Goal: Transaction & Acquisition: Download file/media

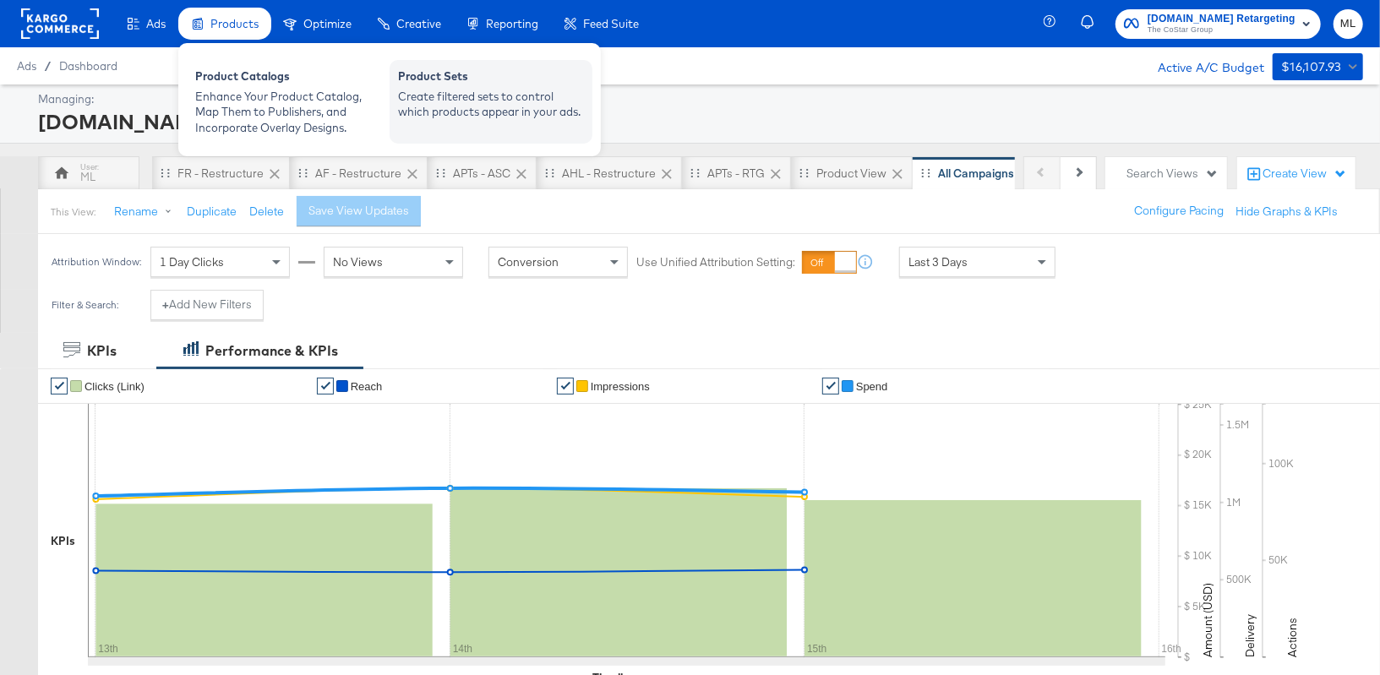
click at [459, 101] on div "Create filtered sets to control which products appear in your ads." at bounding box center [491, 104] width 186 height 31
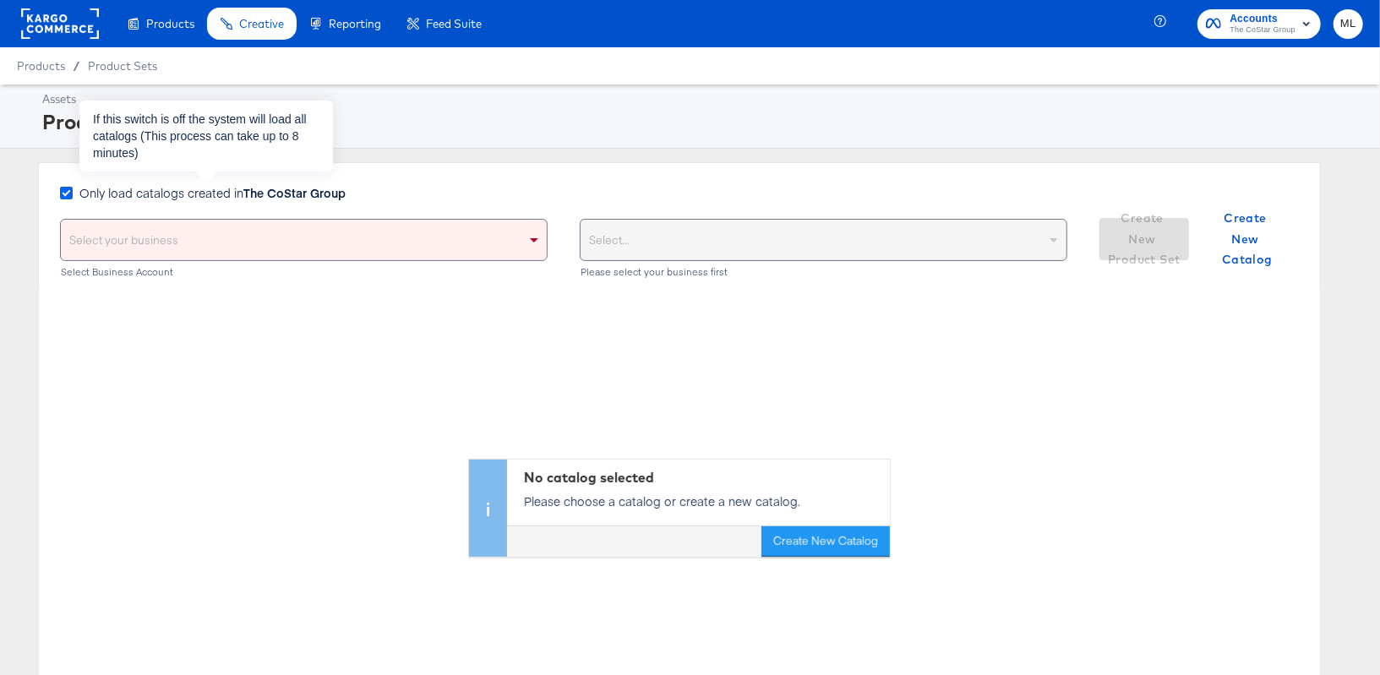
click at [69, 191] on icon at bounding box center [66, 193] width 13 height 13
click at [0, 0] on input "Only load catalogs created in The CoStar Group" at bounding box center [0, 0] width 0 height 0
click at [361, 257] on div "Select your business" at bounding box center [304, 240] width 486 height 41
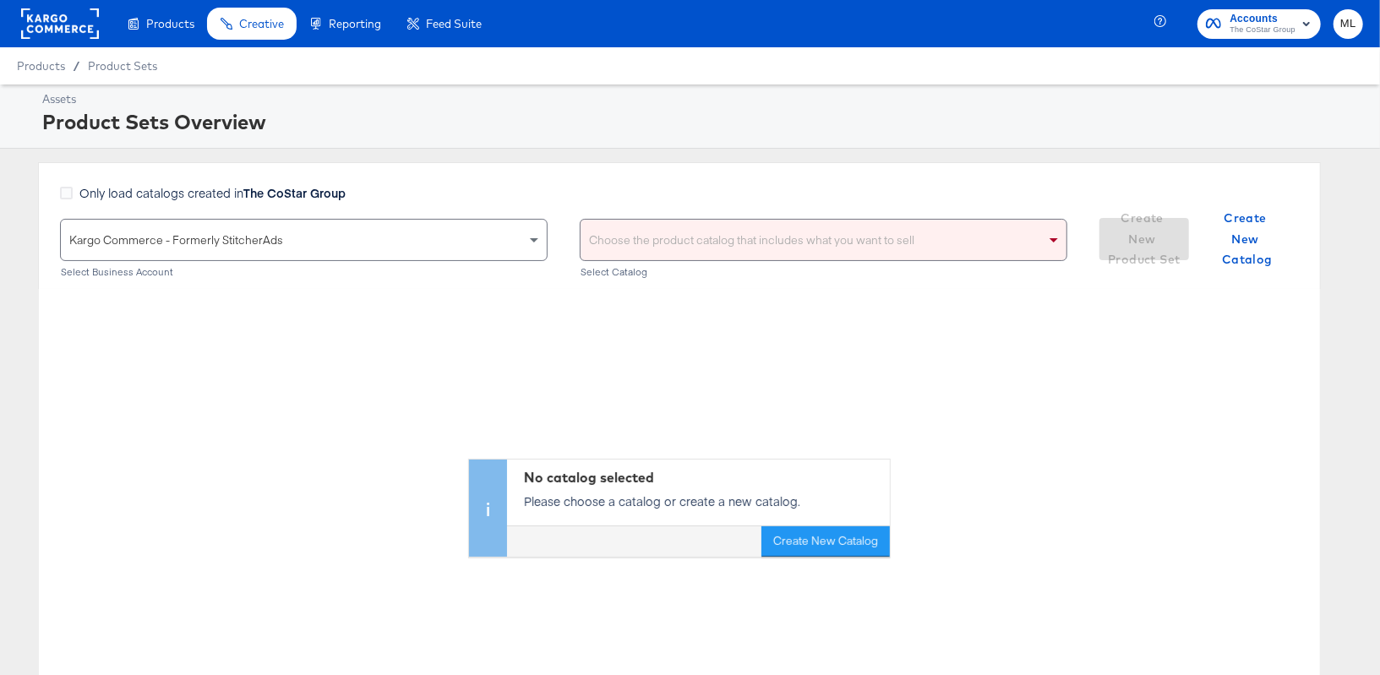
click at [621, 241] on div "Choose the product catalog that includes what you want to sell" at bounding box center [824, 240] width 486 height 41
click at [633, 194] on div "Only load catalogs created in The CoStar Group" at bounding box center [564, 201] width 1008 height 35
click at [632, 236] on div "Choose the product catalog that includes what you want to sell" at bounding box center [824, 240] width 486 height 41
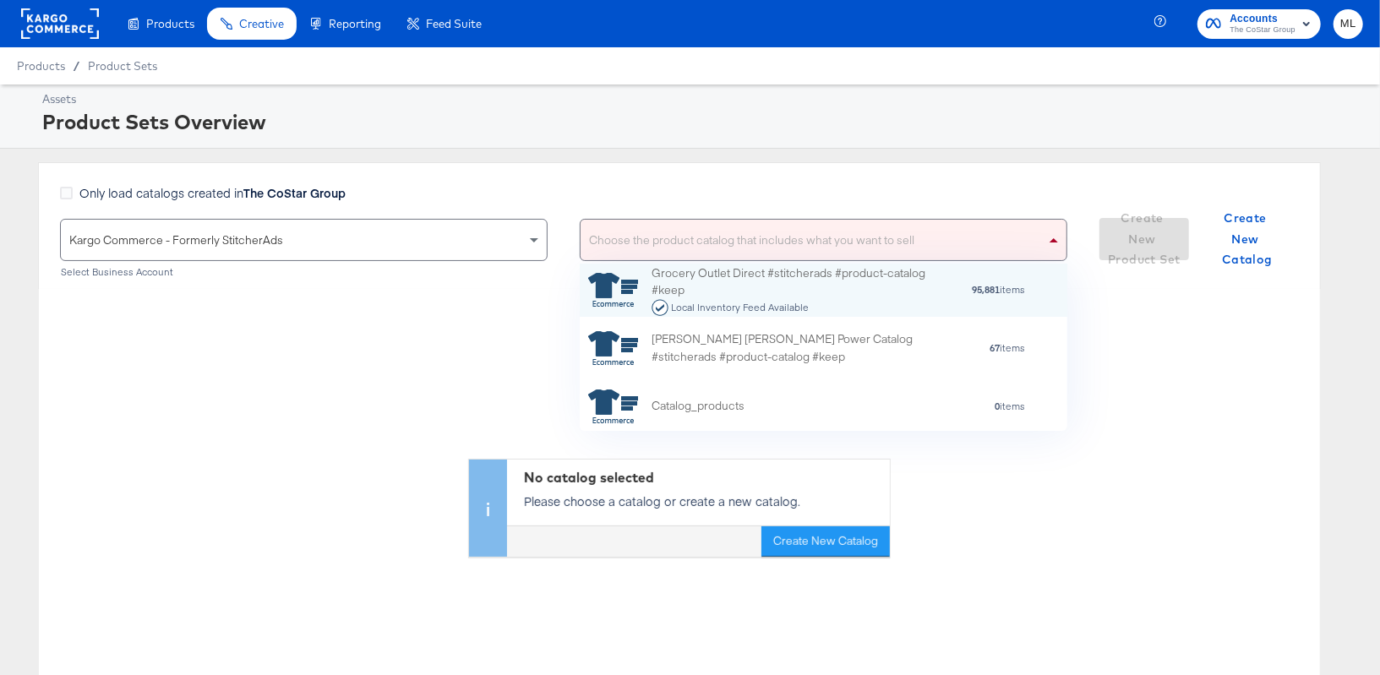
scroll to position [167, 488]
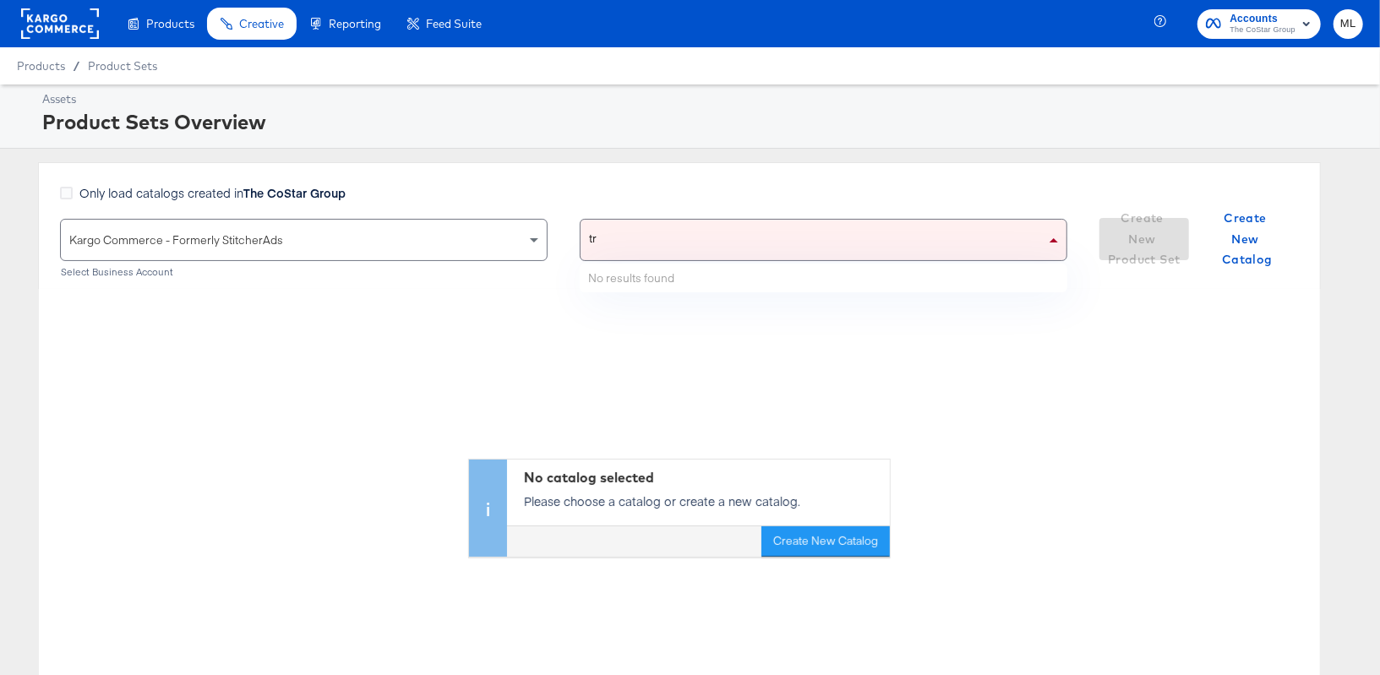
type input "t"
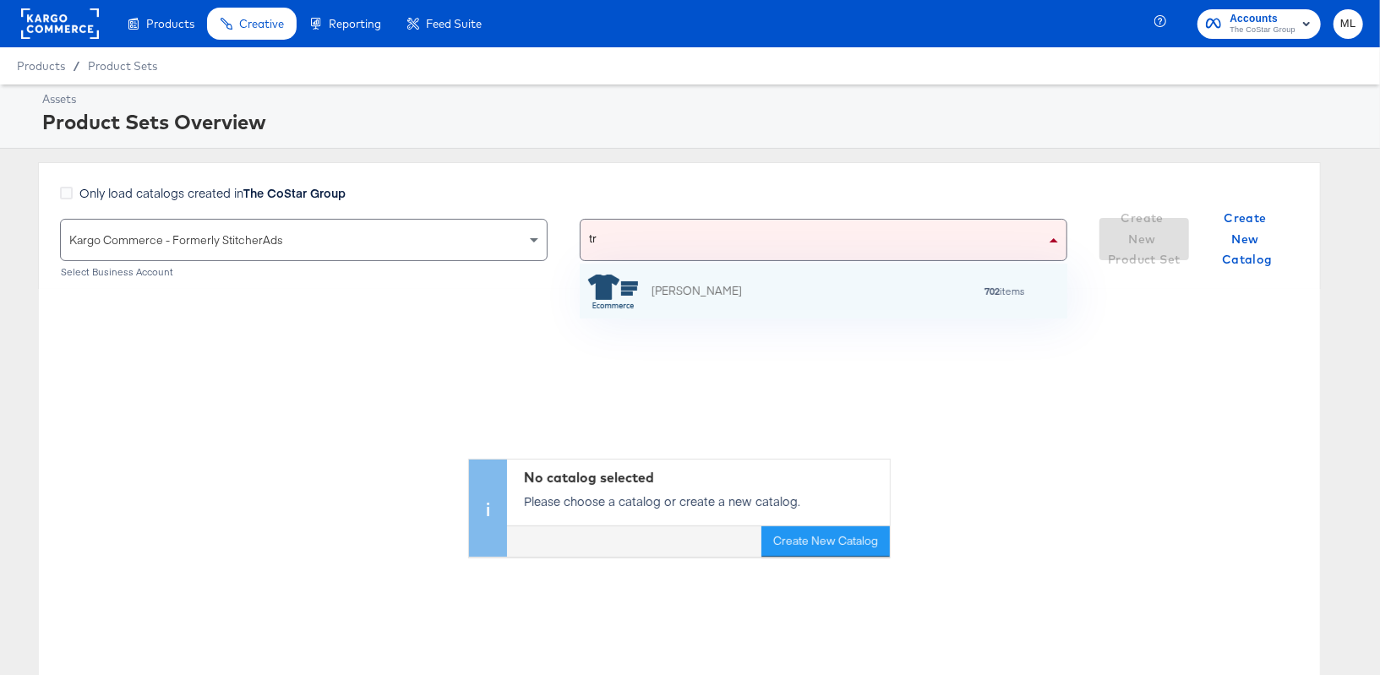
scroll to position [0, 0]
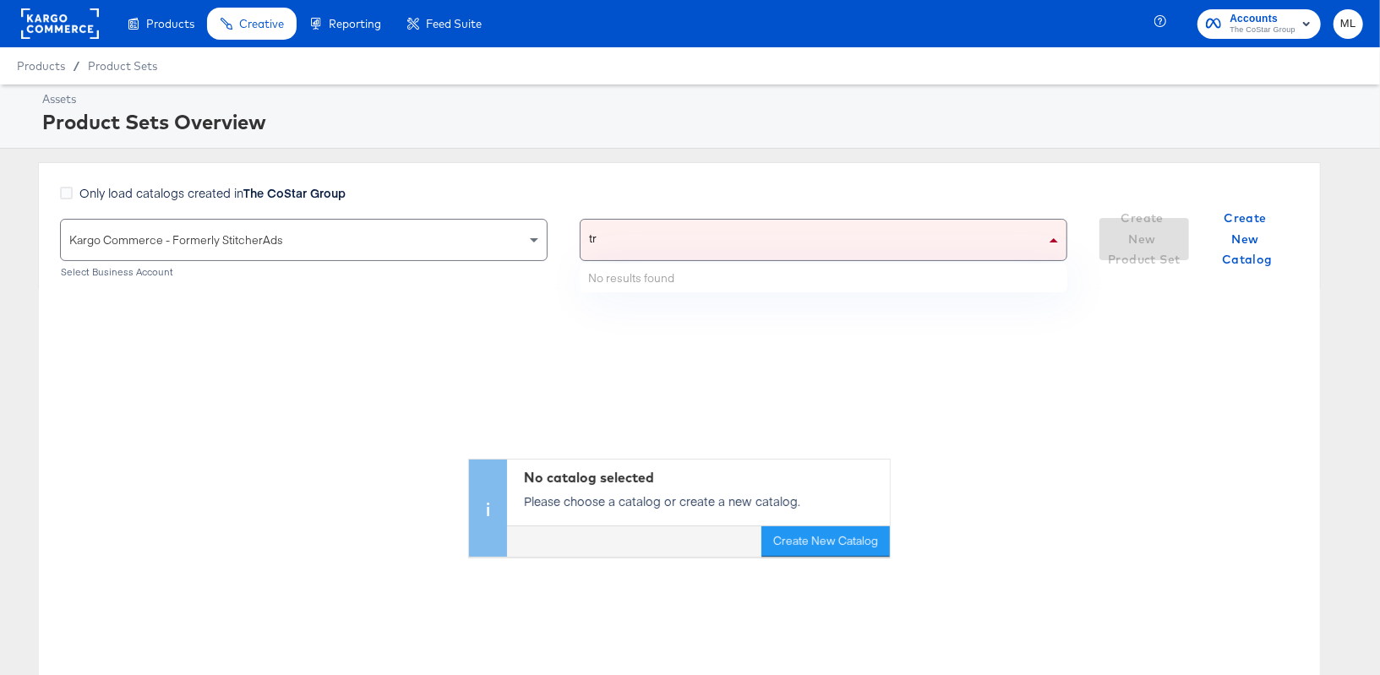
type input "t"
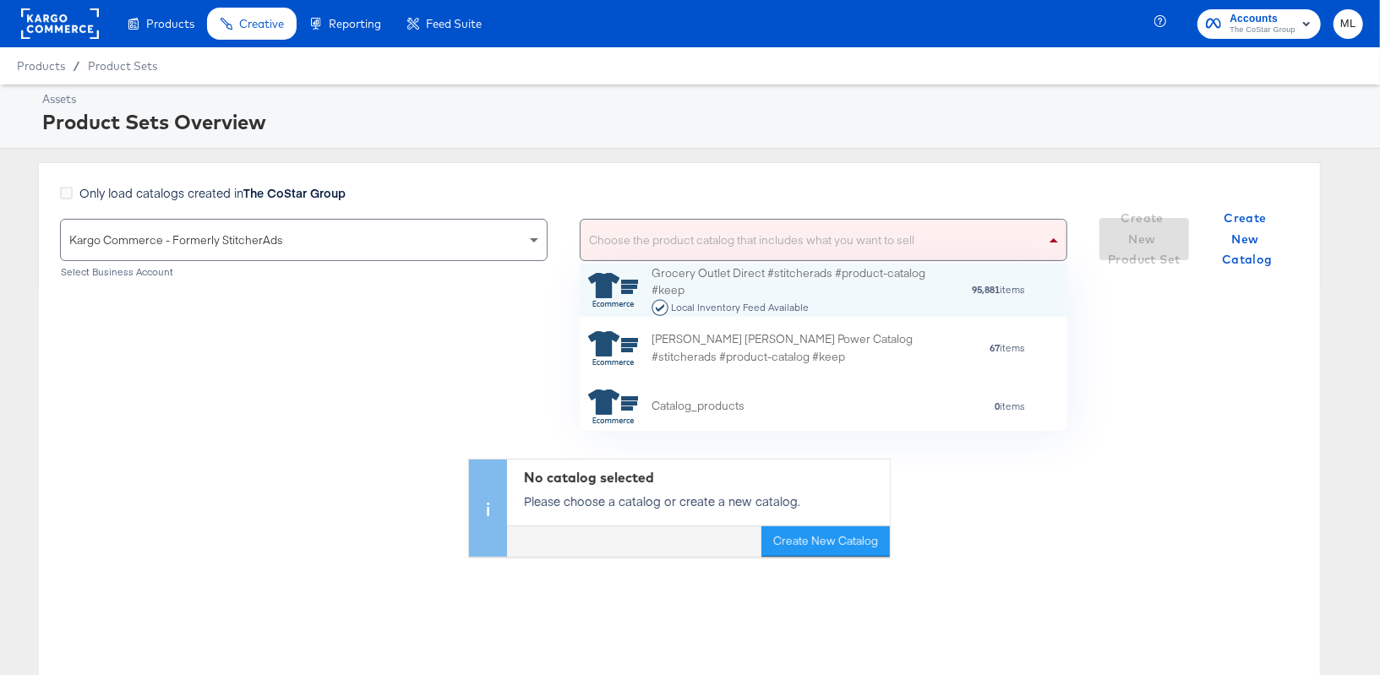
scroll to position [167, 488]
type input "tr"
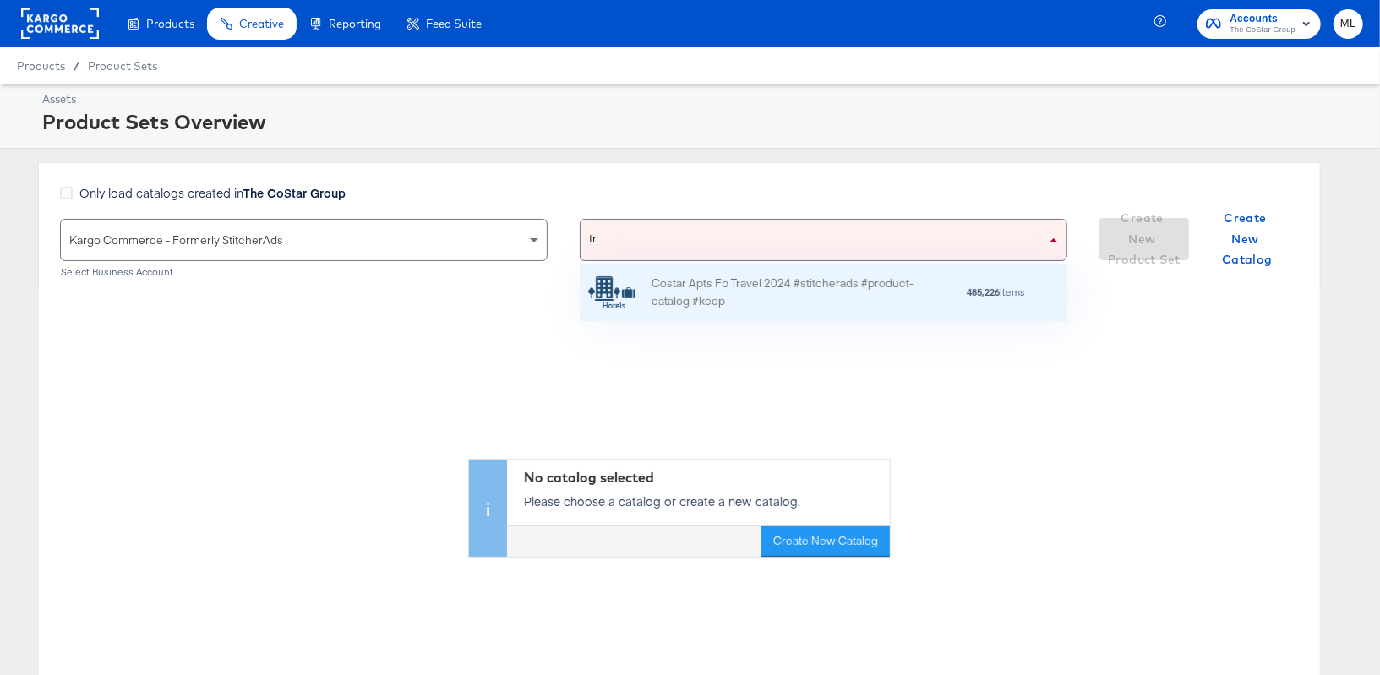
click at [679, 297] on div "Costar Apts Fb Travel 2024 #stitcherads #product-catalog #keep" at bounding box center [800, 293] width 296 height 36
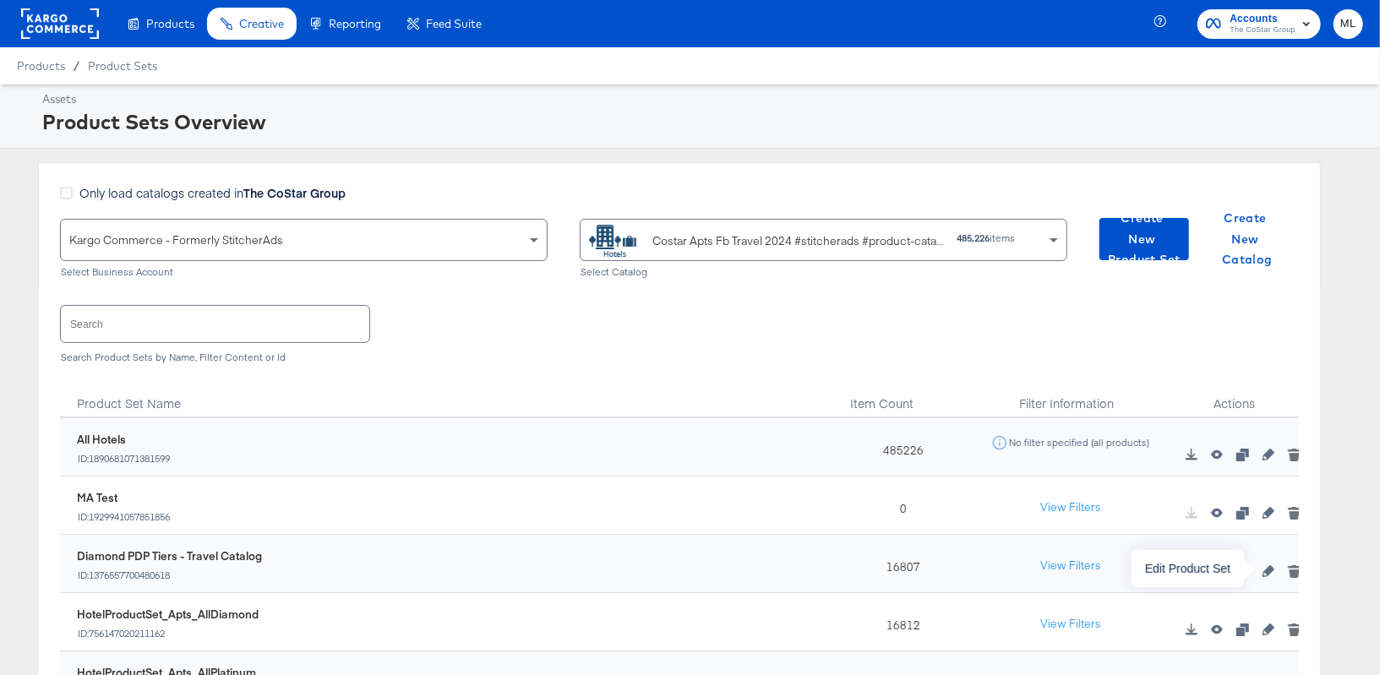
click at [1266, 571] on icon "button" at bounding box center [1269, 572] width 12 height 12
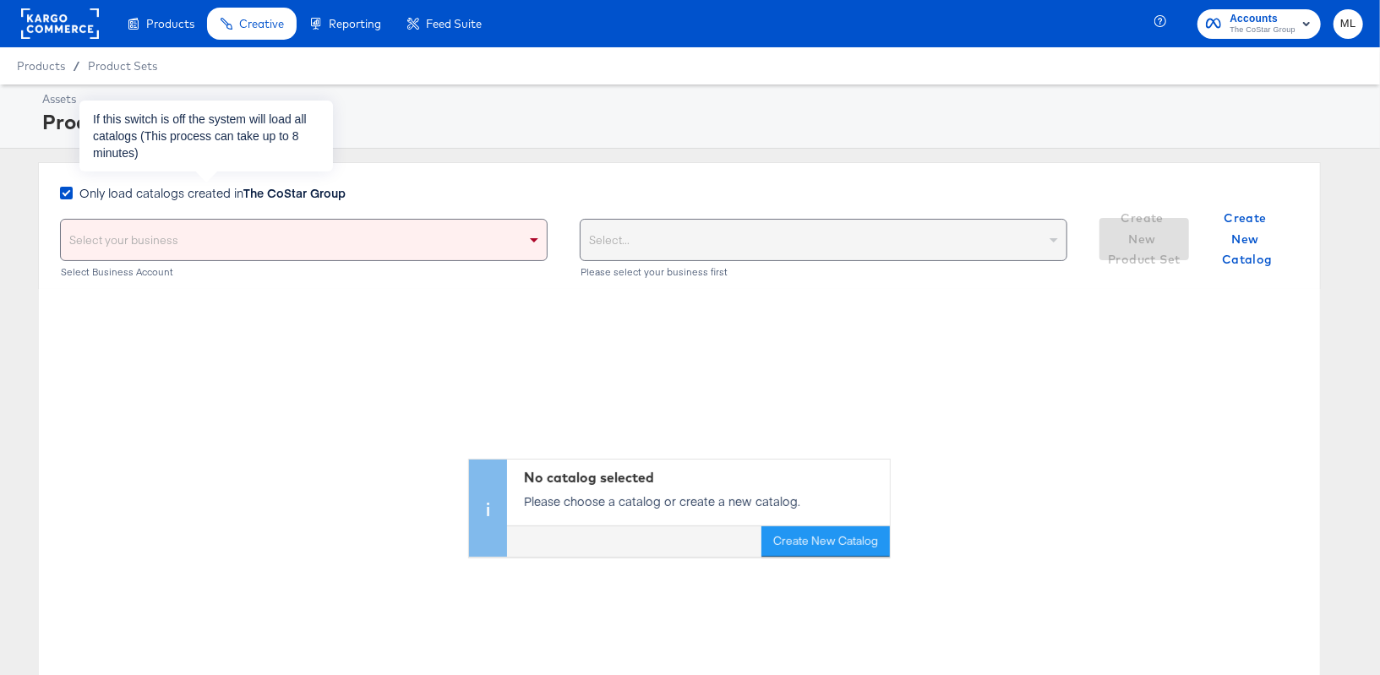
click at [74, 190] on label "Only load catalogs created in The CoStar Group" at bounding box center [206, 193] width 292 height 18
click at [0, 0] on input "Only load catalogs created in The CoStar Group" at bounding box center [0, 0] width 0 height 0
click at [713, 324] on div "No catalog selected Please choose a catalog or create a new catalog. Create New…" at bounding box center [680, 423] width 1282 height 268
click at [614, 245] on div "Please select your business first" at bounding box center [824, 240] width 486 height 41
click at [500, 228] on div "Select your business" at bounding box center [304, 240] width 486 height 41
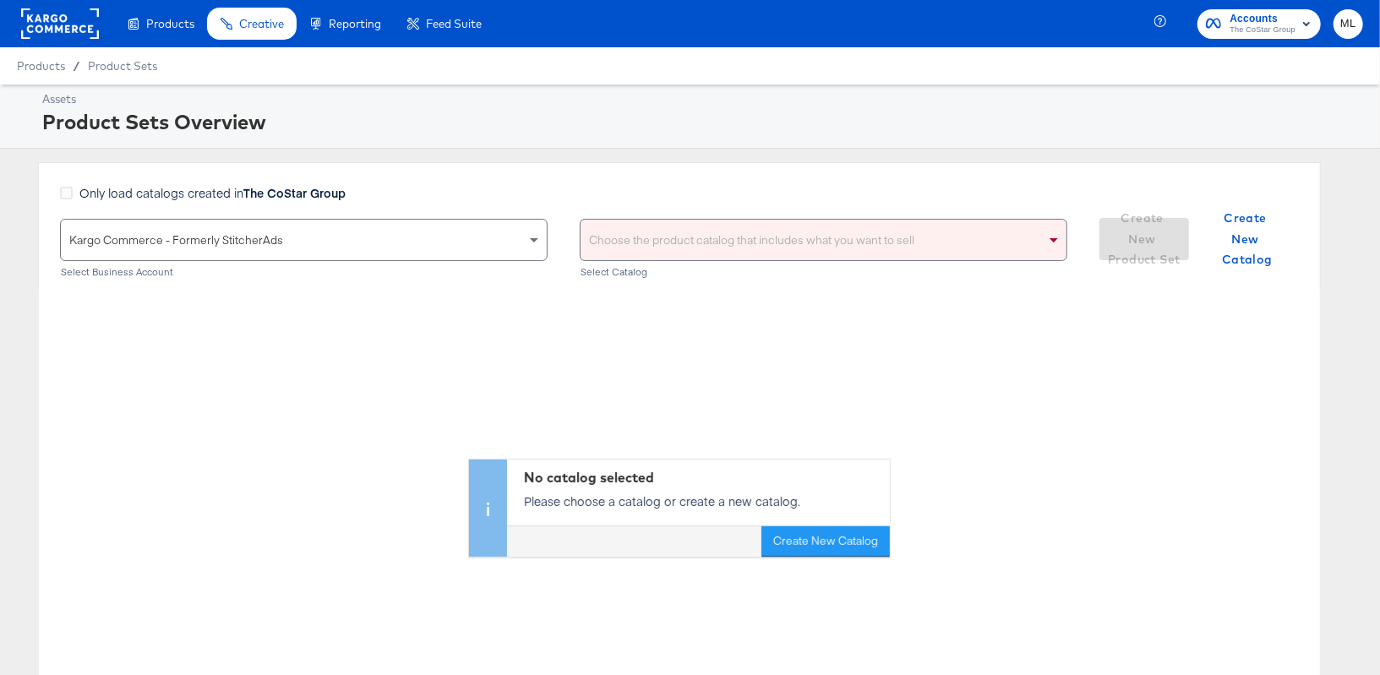
click at [662, 245] on div "Choose the product catalog that includes what you want to sell" at bounding box center [824, 240] width 486 height 41
click at [624, 177] on div "Only load catalogs created in The CoStar Group Kargo Commerce - Formerly Stitch…" at bounding box center [679, 225] width 1283 height 127
click at [719, 247] on div "Choose the product catalog that includes what you want to sell" at bounding box center [824, 240] width 486 height 41
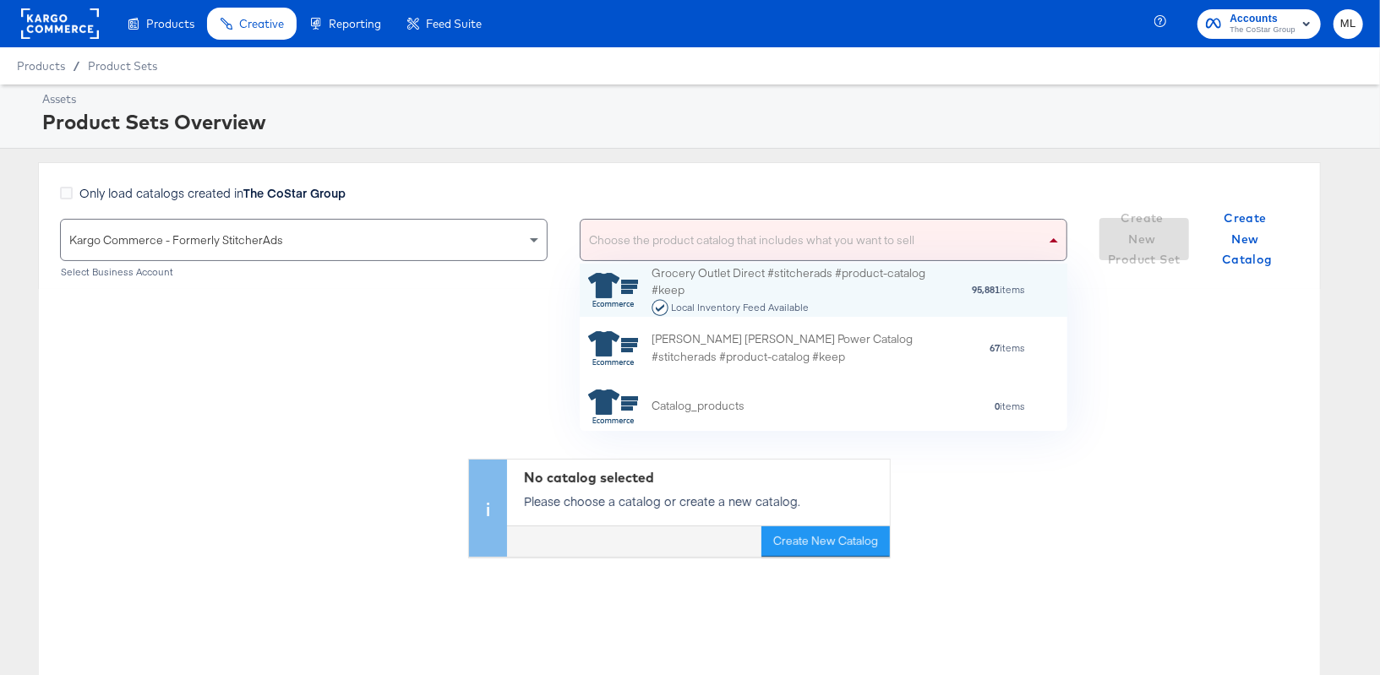
scroll to position [167, 488]
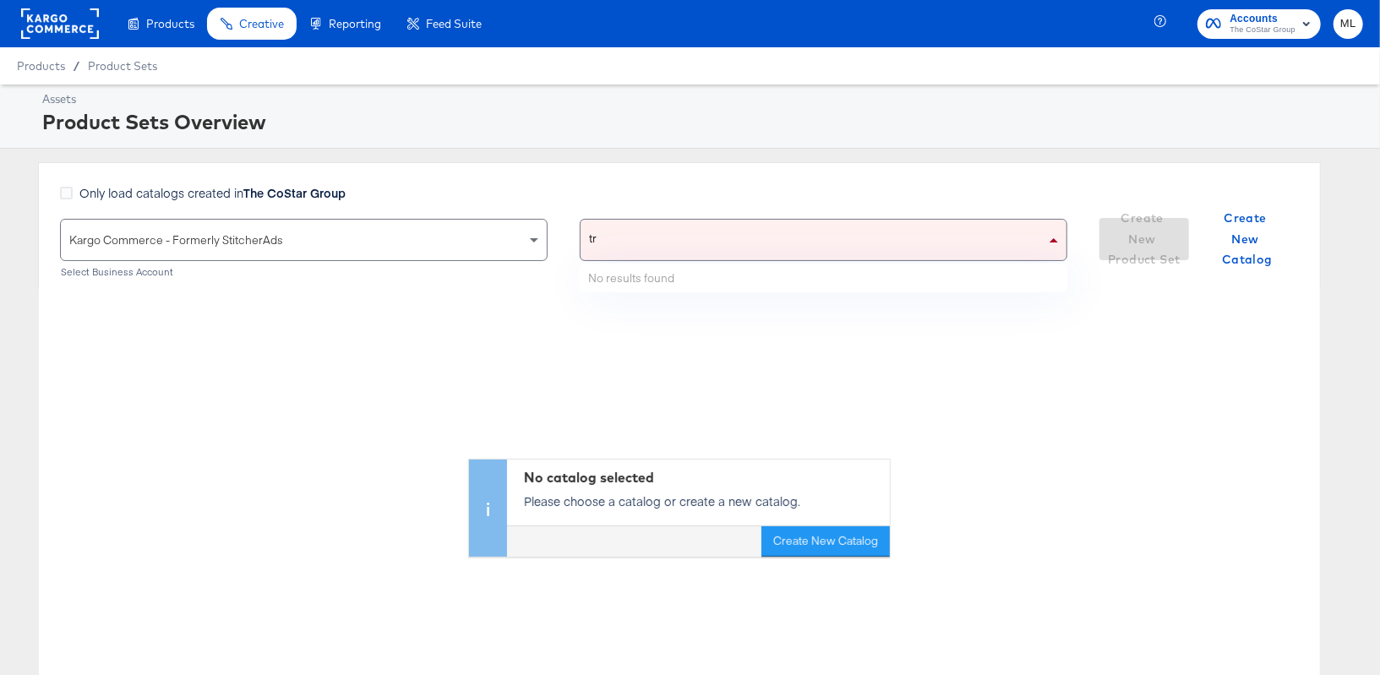
type input "t"
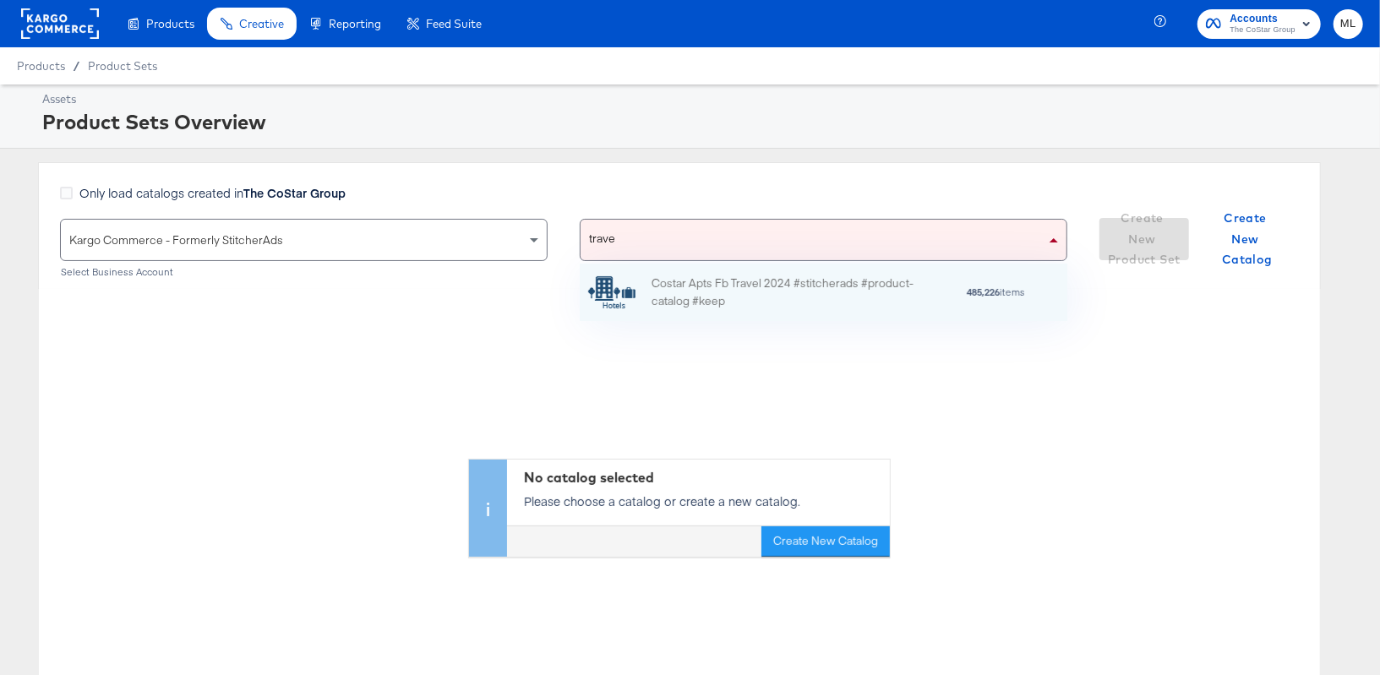
type input "travel"
click at [799, 305] on div "Costar Apts Fb Travel 2024 #stitcherads #product-catalog #keep" at bounding box center [800, 293] width 296 height 36
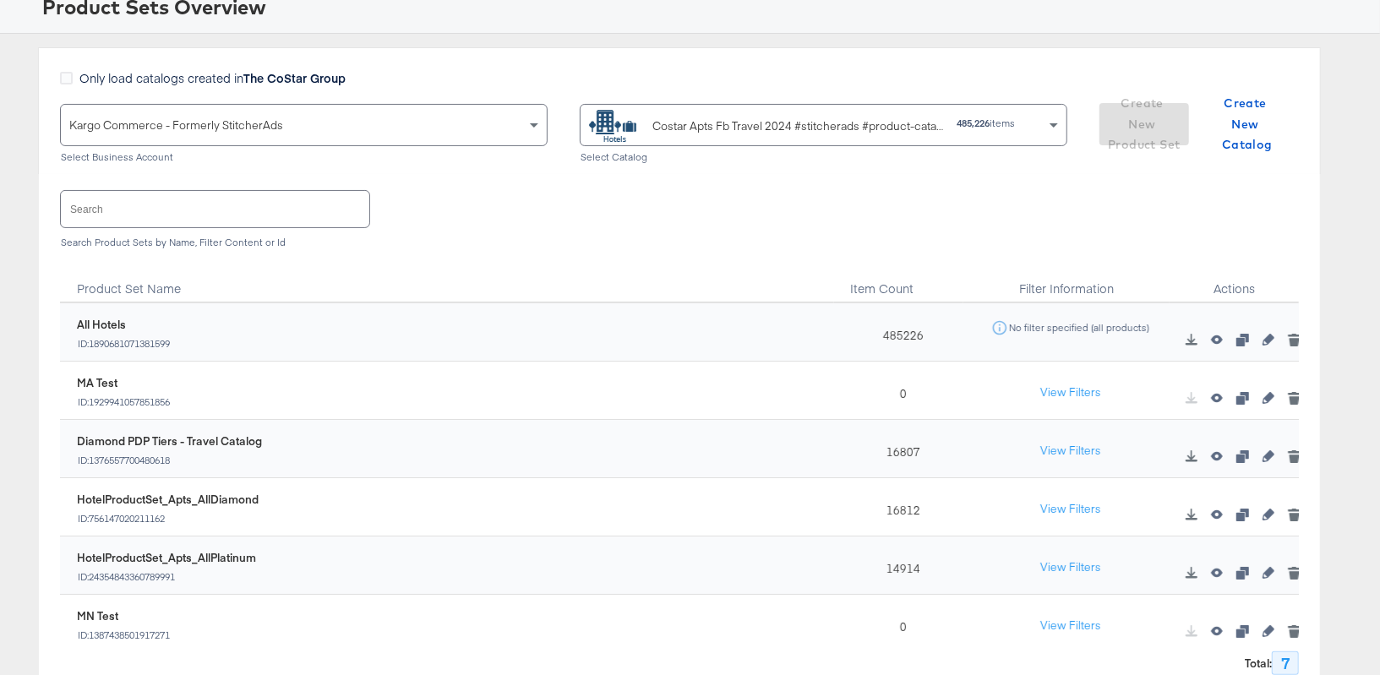
scroll to position [116, 0]
click at [1074, 457] on button "View Filters" at bounding box center [1071, 450] width 85 height 30
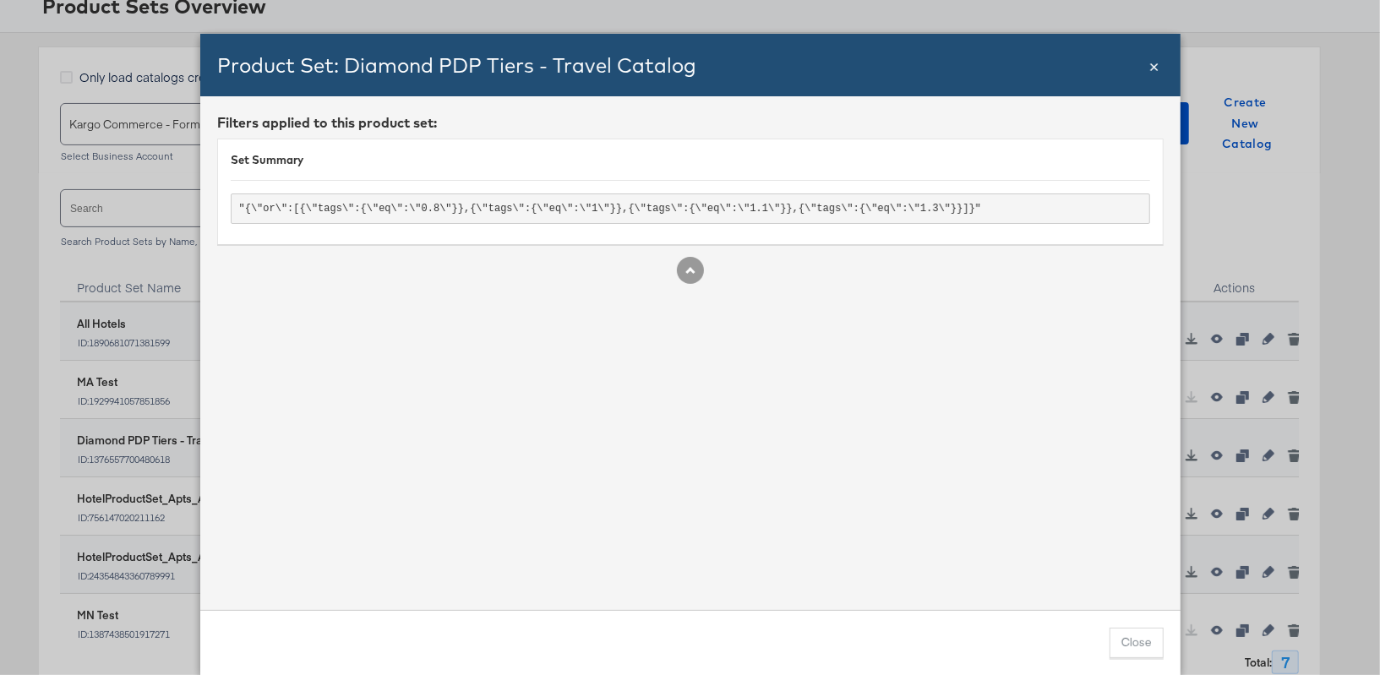
click at [1156, 68] on span "×" at bounding box center [1155, 64] width 10 height 23
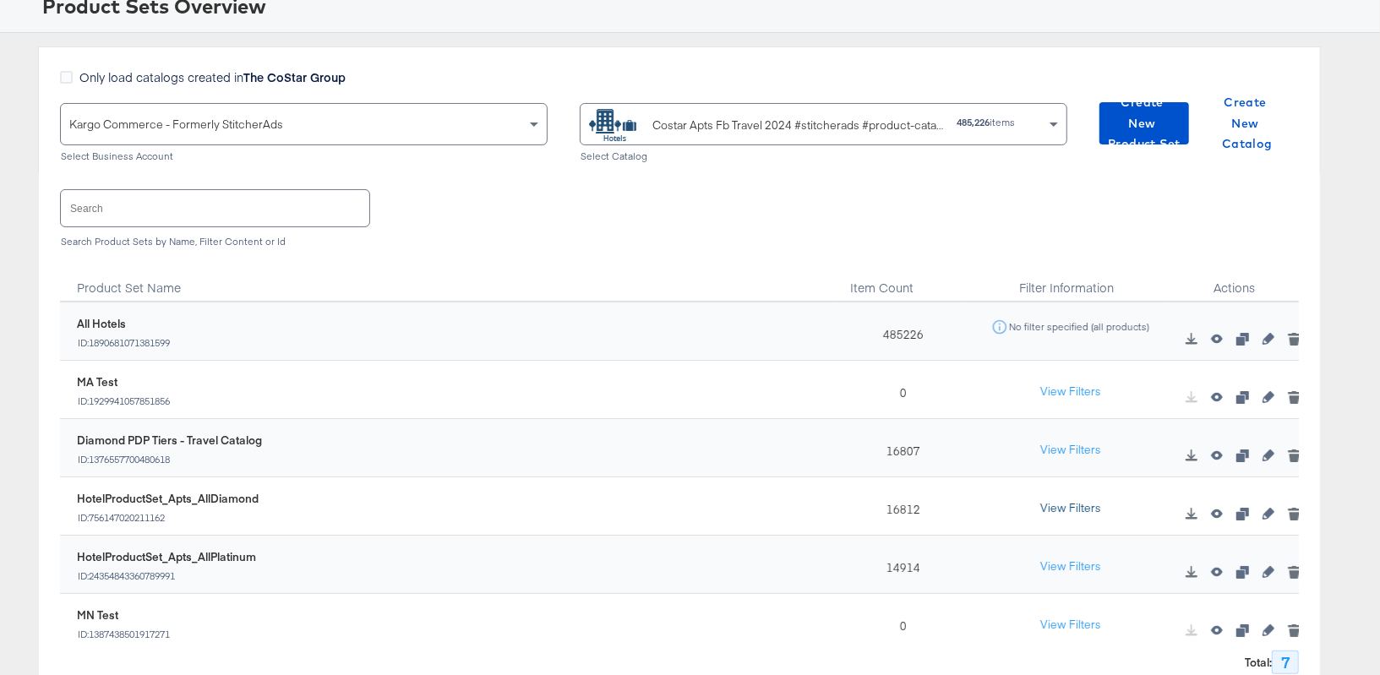
click at [1082, 507] on button "View Filters" at bounding box center [1071, 509] width 85 height 30
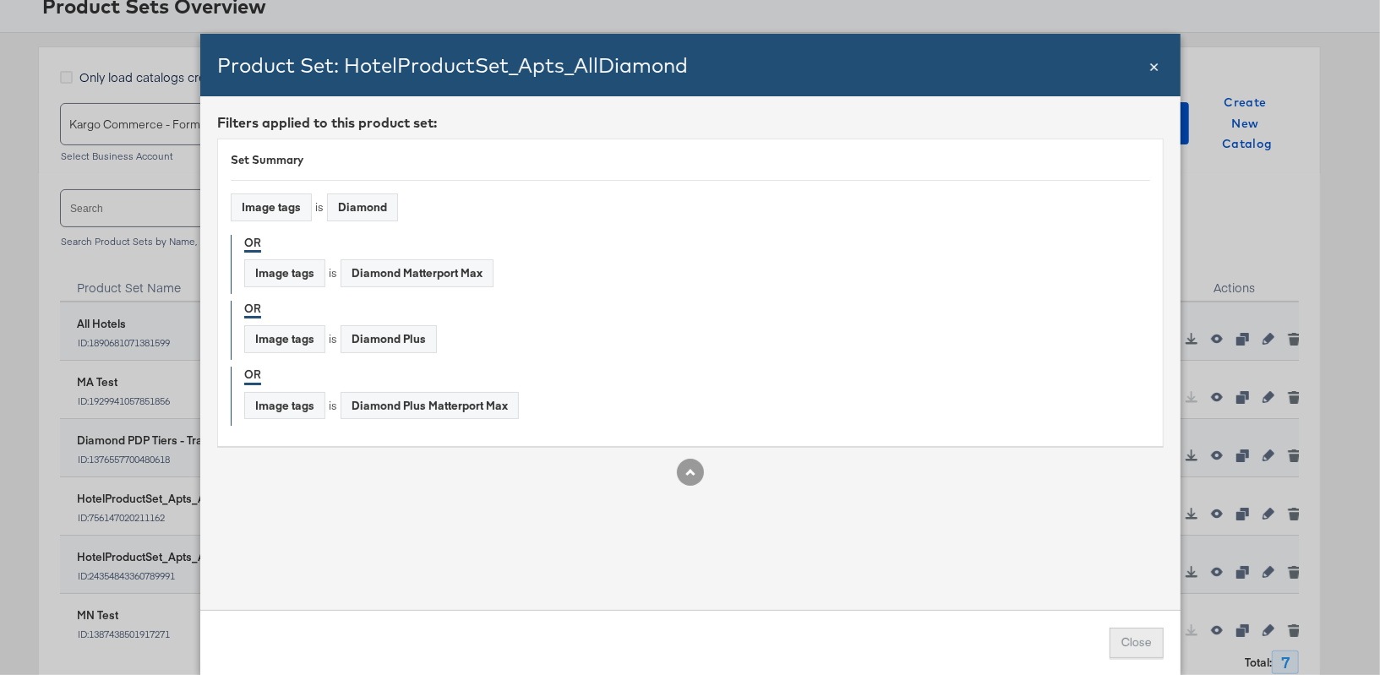
click at [1135, 645] on button "Close" at bounding box center [1137, 643] width 54 height 30
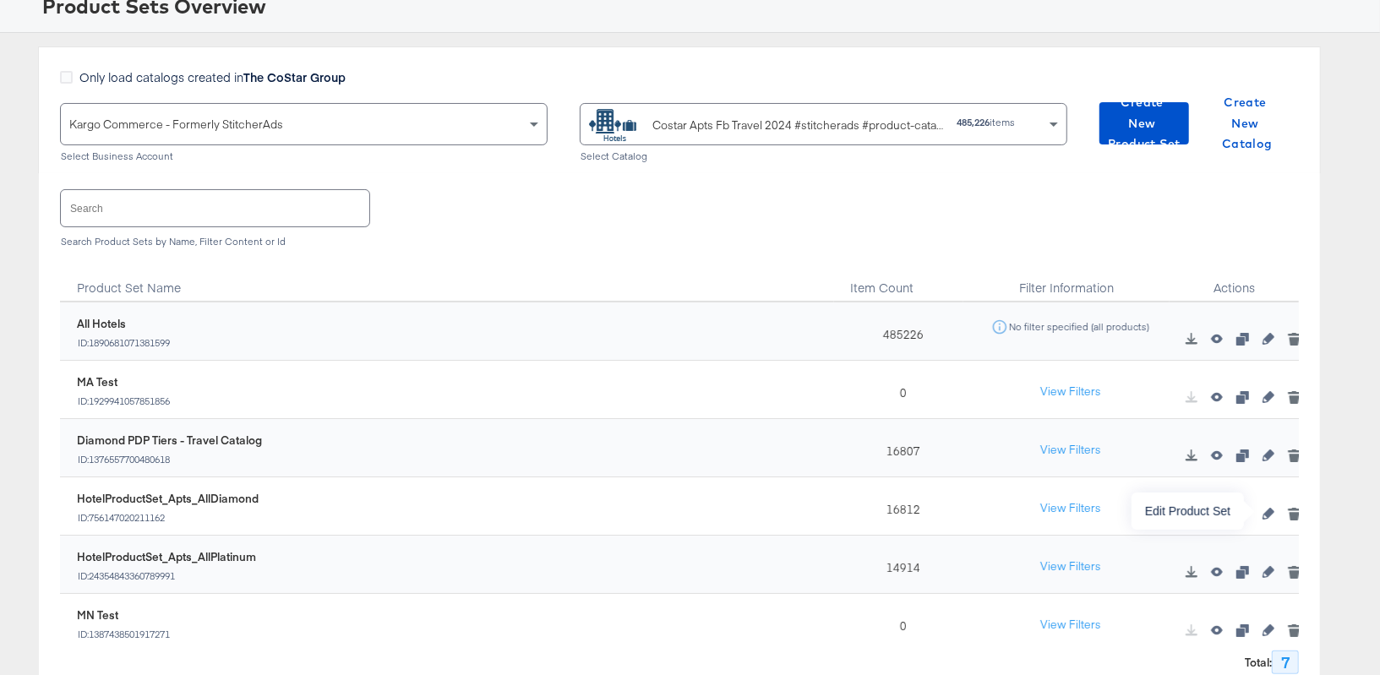
click at [1267, 513] on icon "button" at bounding box center [1269, 514] width 12 height 12
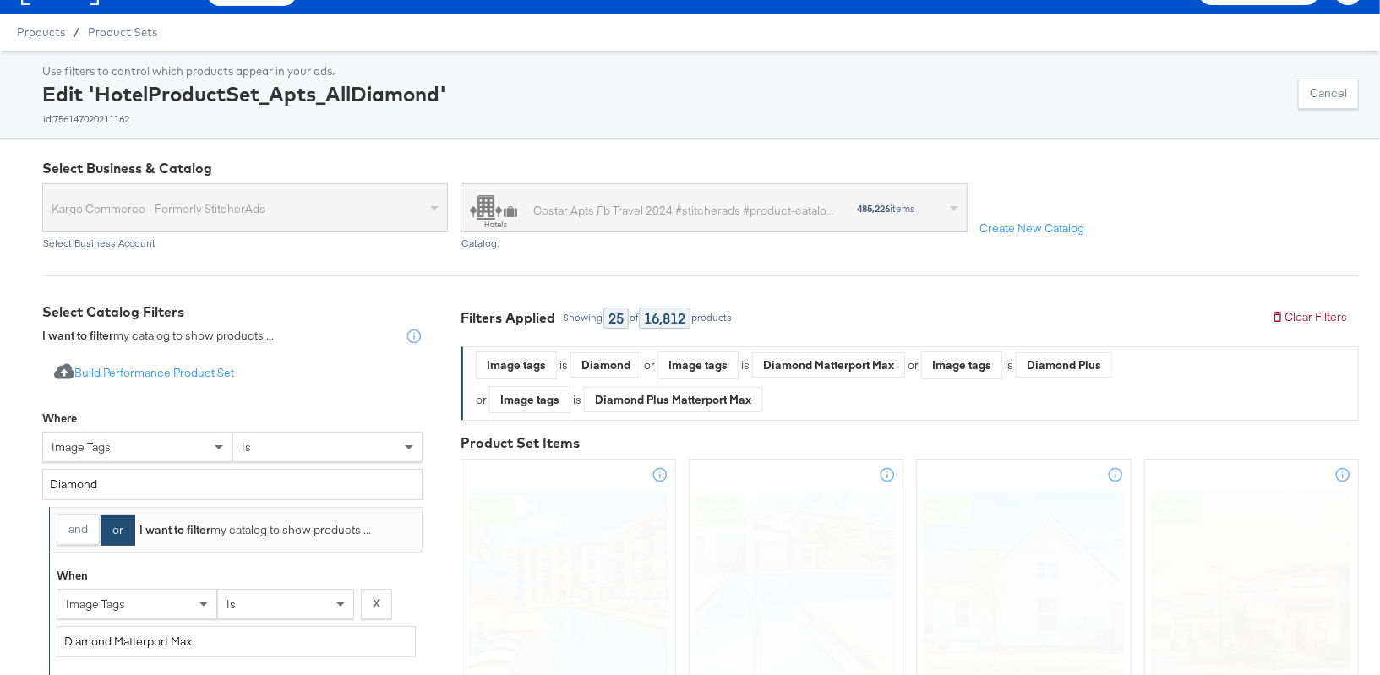
scroll to position [27, 0]
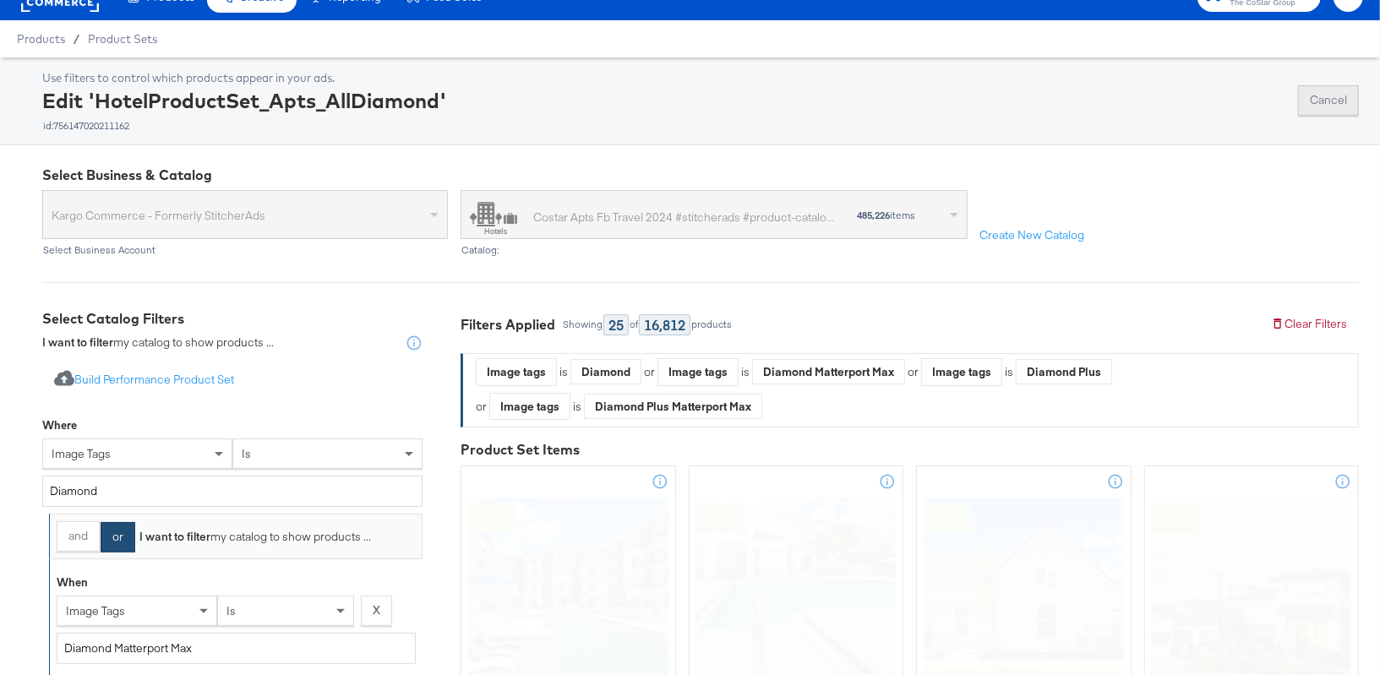
click at [1319, 103] on button "Cancel" at bounding box center [1328, 100] width 61 height 30
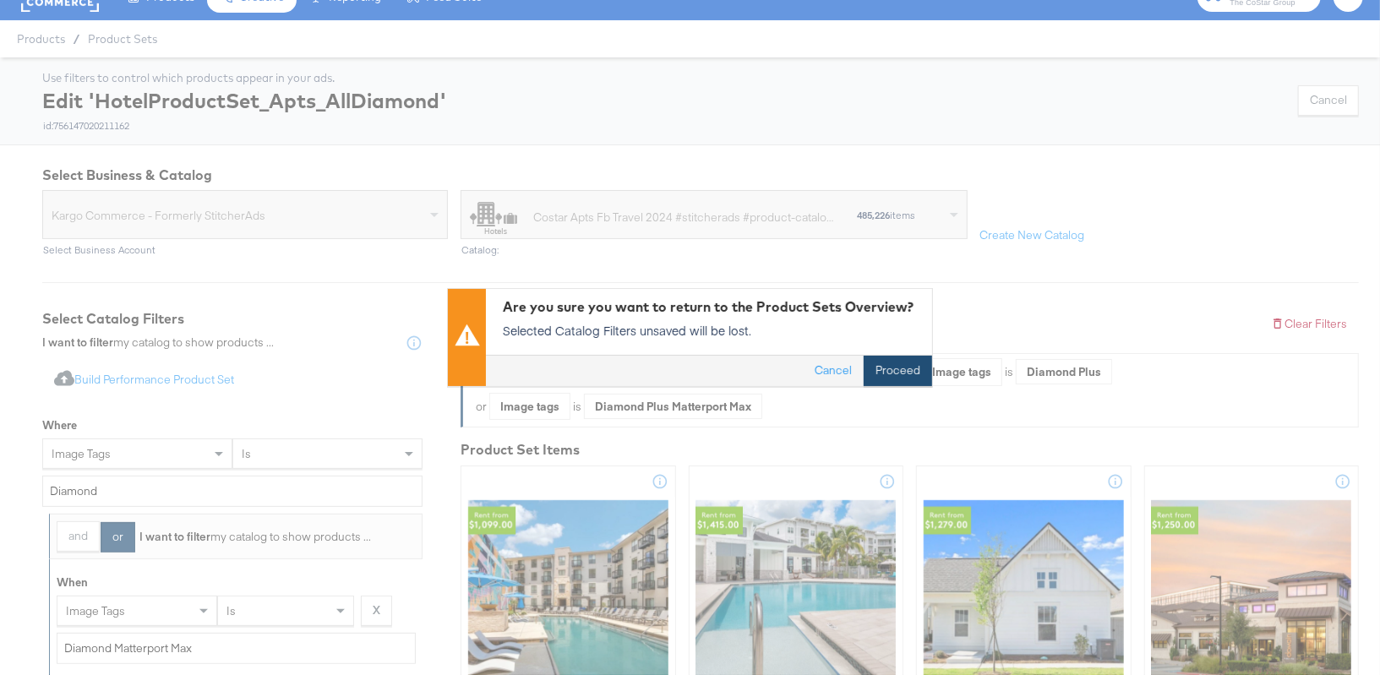
click at [899, 368] on button "Proceed" at bounding box center [898, 372] width 68 height 30
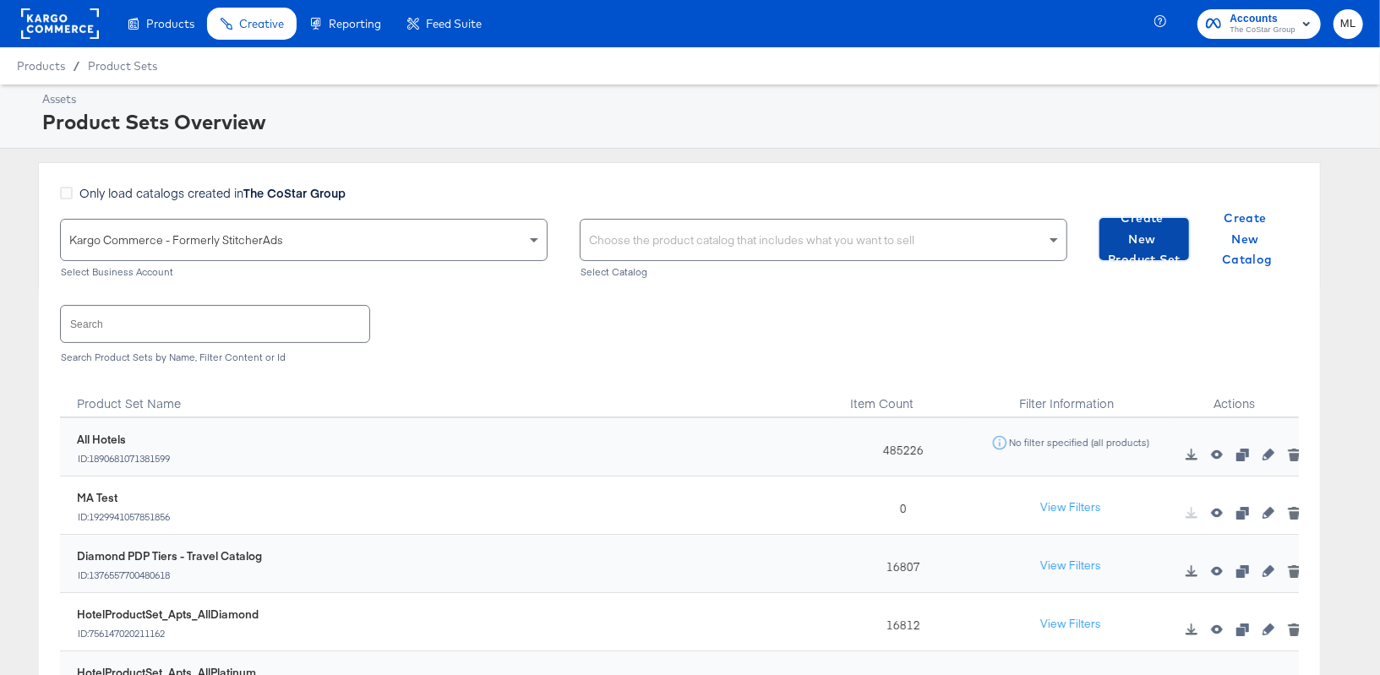
click at [1149, 244] on span "Create New Product Set" at bounding box center [1145, 239] width 76 height 63
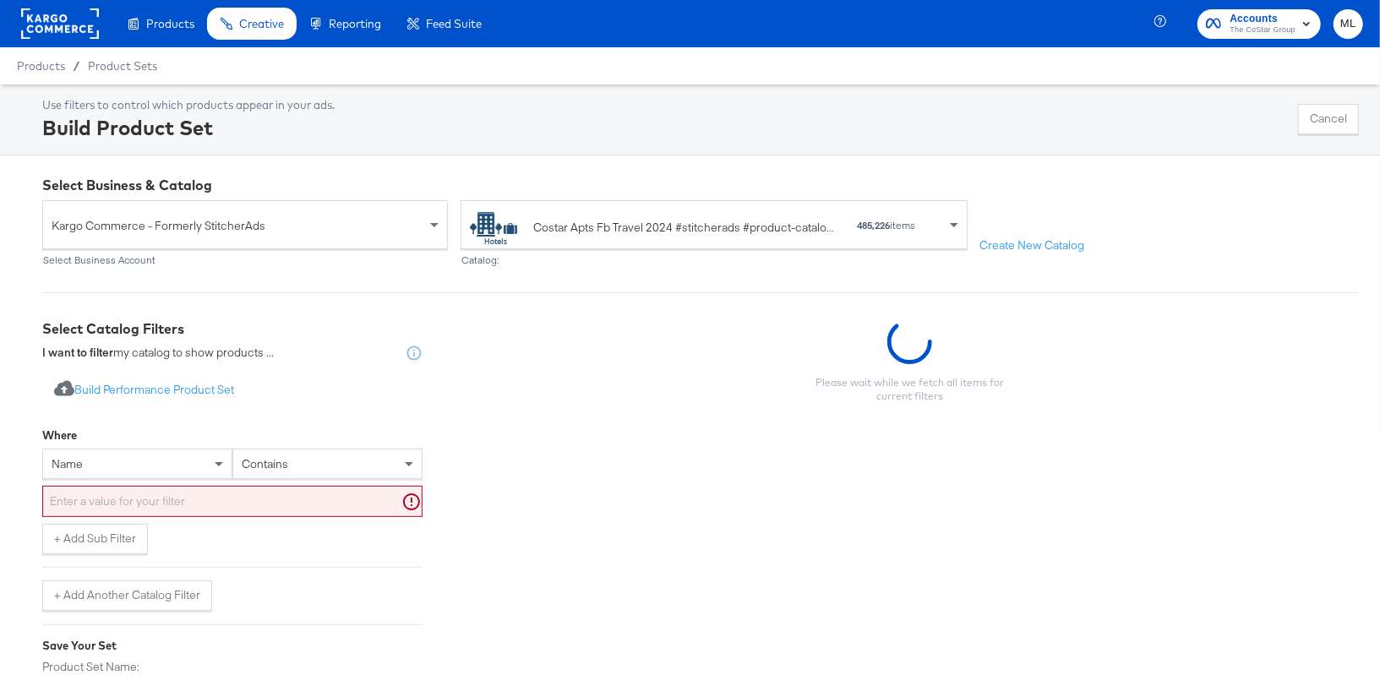
click at [210, 492] on input "text" at bounding box center [232, 501] width 380 height 31
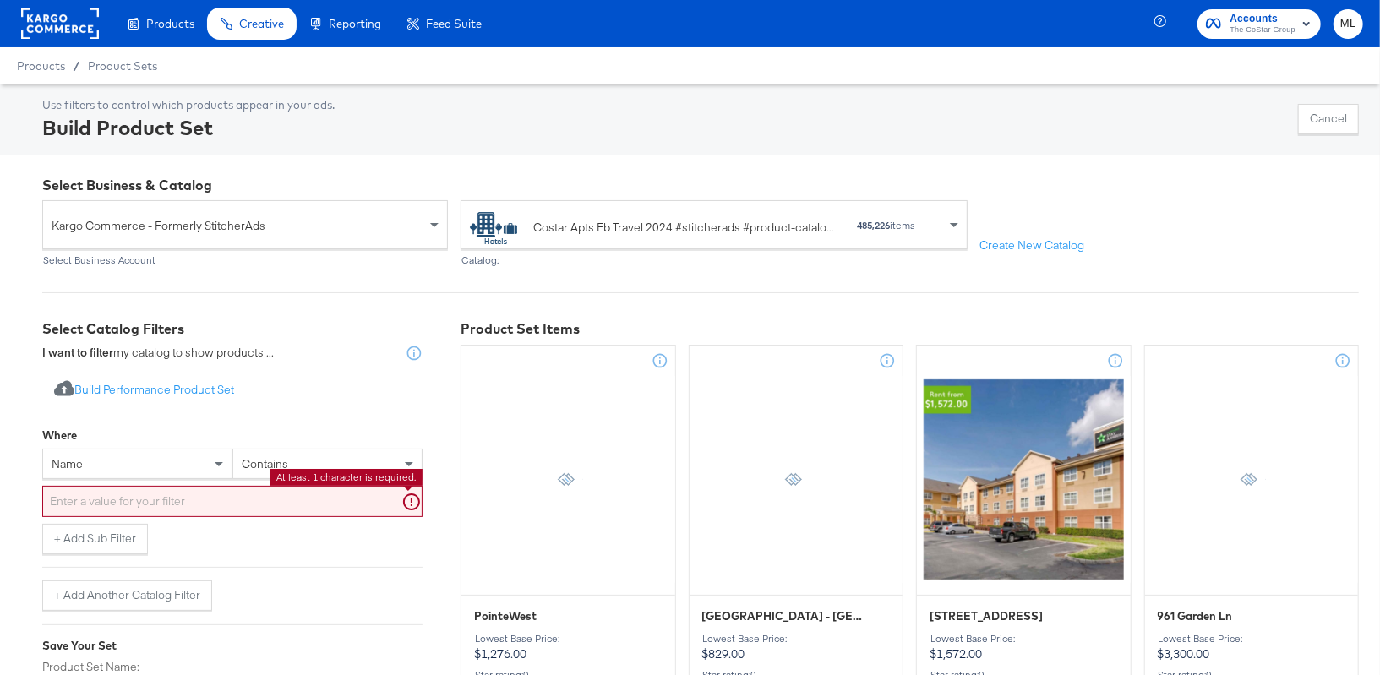
click at [205, 478] on div "name" at bounding box center [137, 464] width 190 height 30
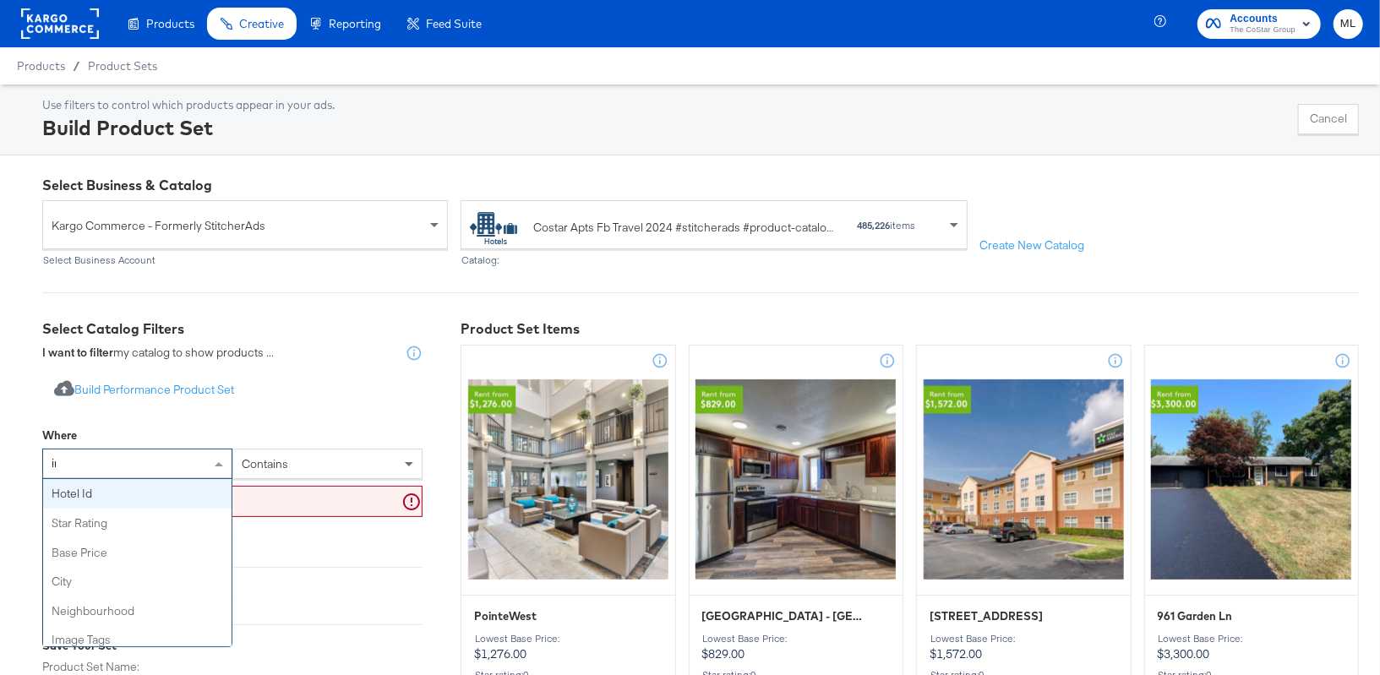
type input "ima"
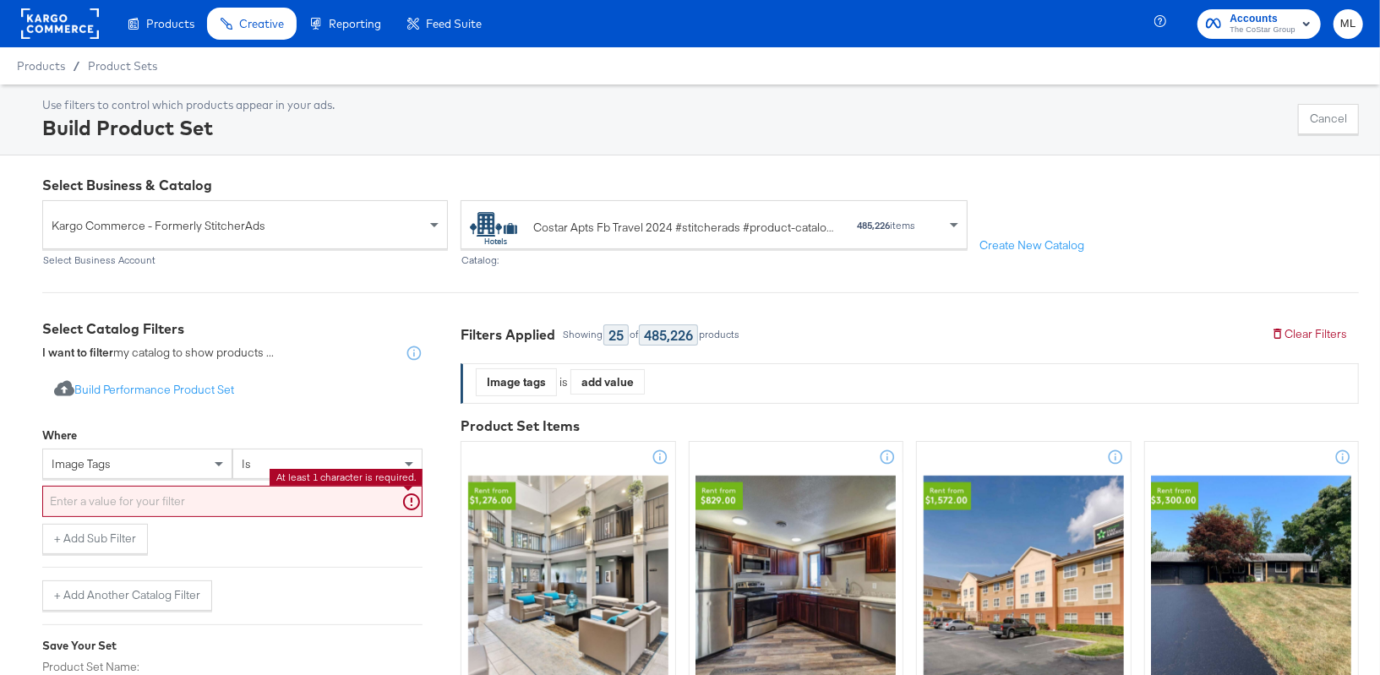
click at [262, 497] on input "text" at bounding box center [232, 501] width 380 height 31
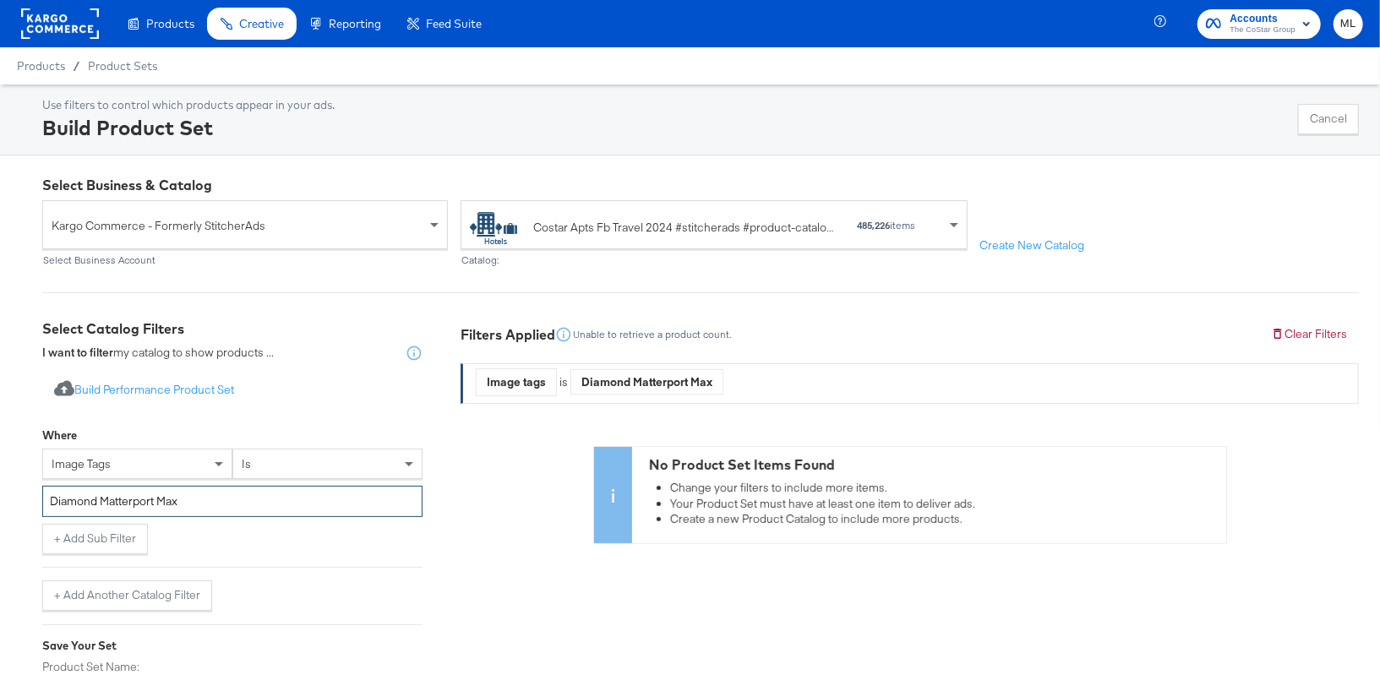
click at [101, 501] on input "Diamond Matterport Max" at bounding box center [232, 501] width 380 height 31
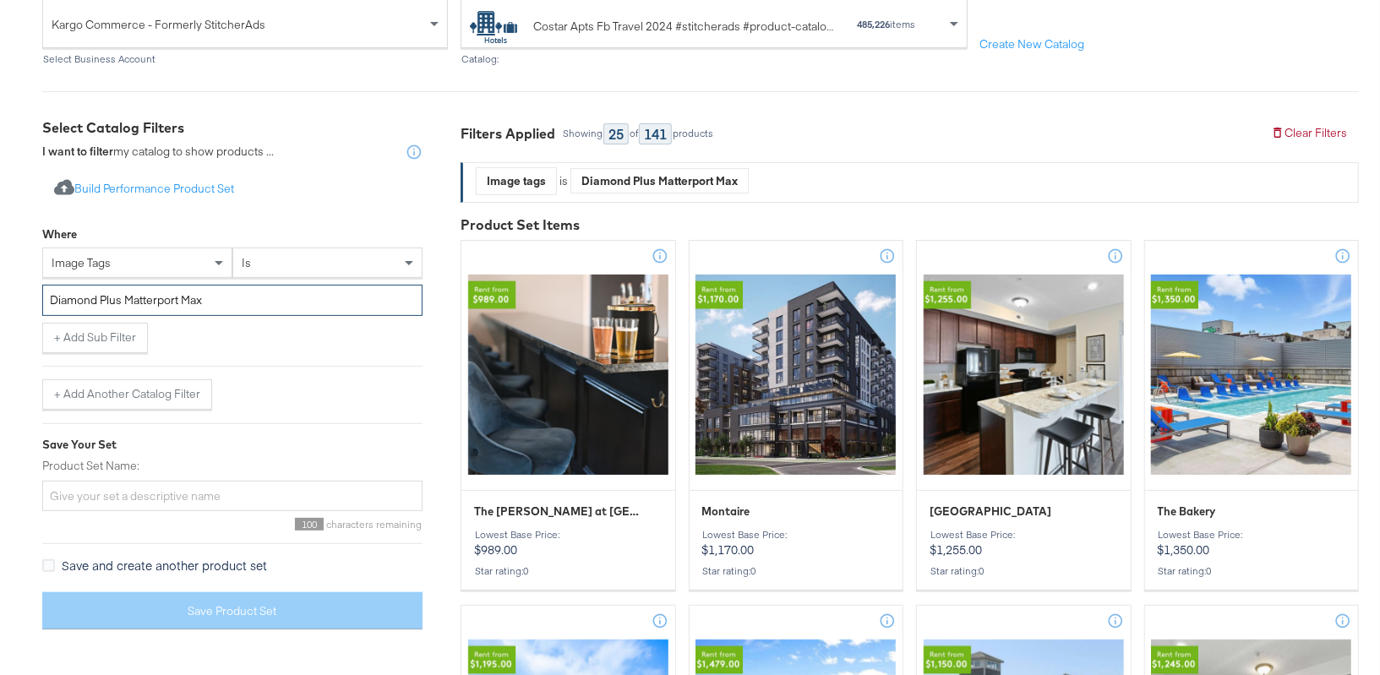
scroll to position [225, 0]
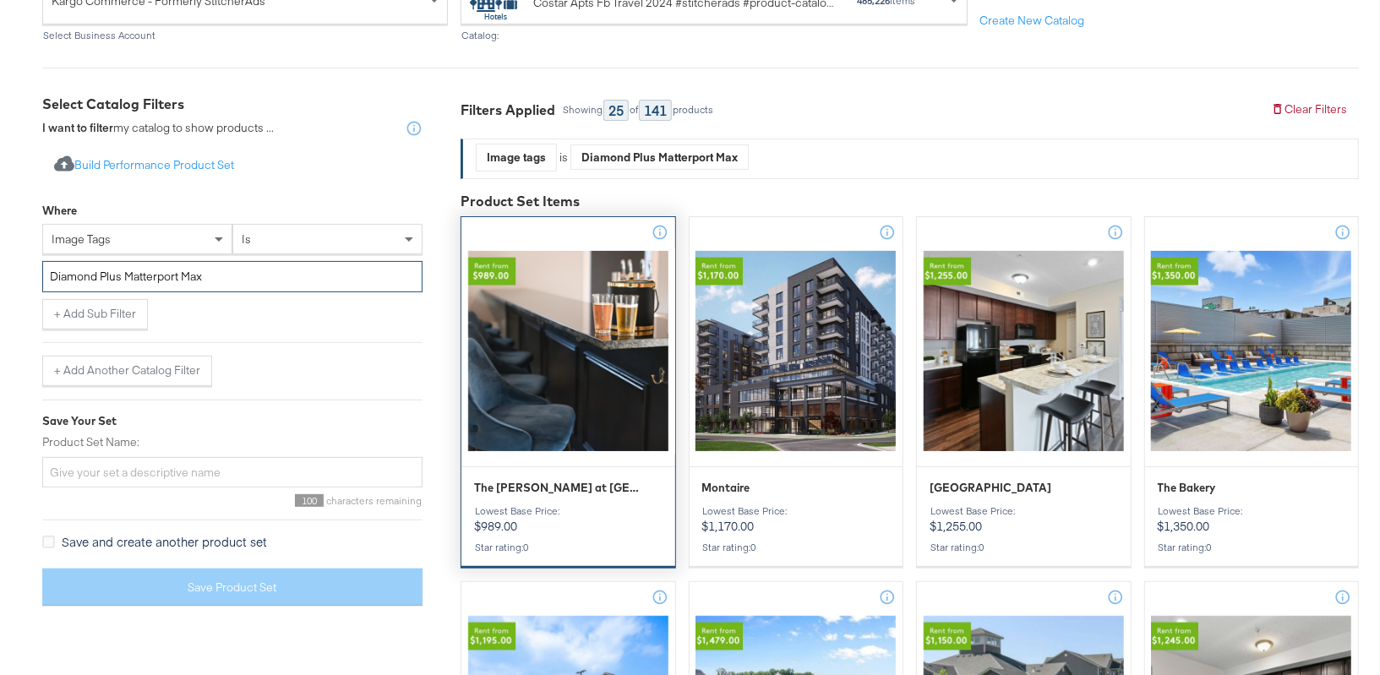
type input "Diamond Plus Matterport Max"
click at [580, 356] on div at bounding box center [569, 351] width 214 height 207
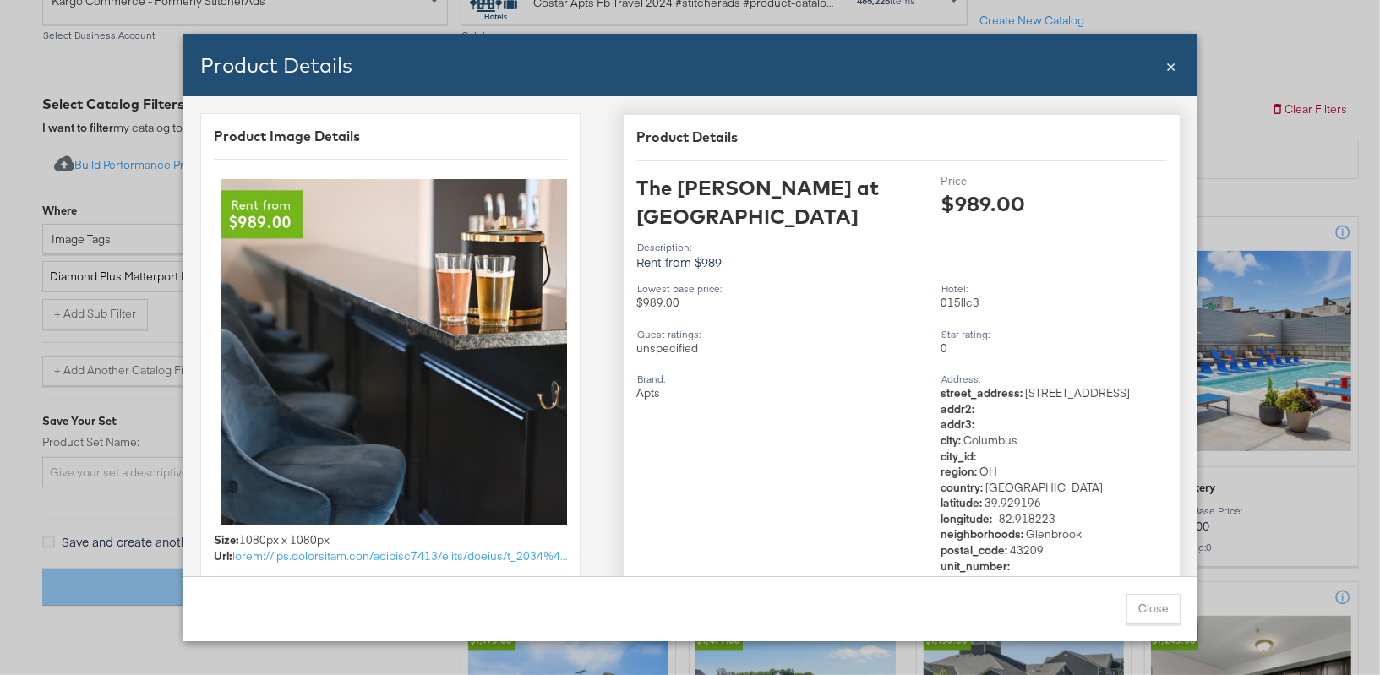
click at [950, 295] on div "015llc3" at bounding box center [1054, 303] width 227 height 16
copy div "015llc3"
click at [1167, 72] on span "×" at bounding box center [1172, 64] width 10 height 23
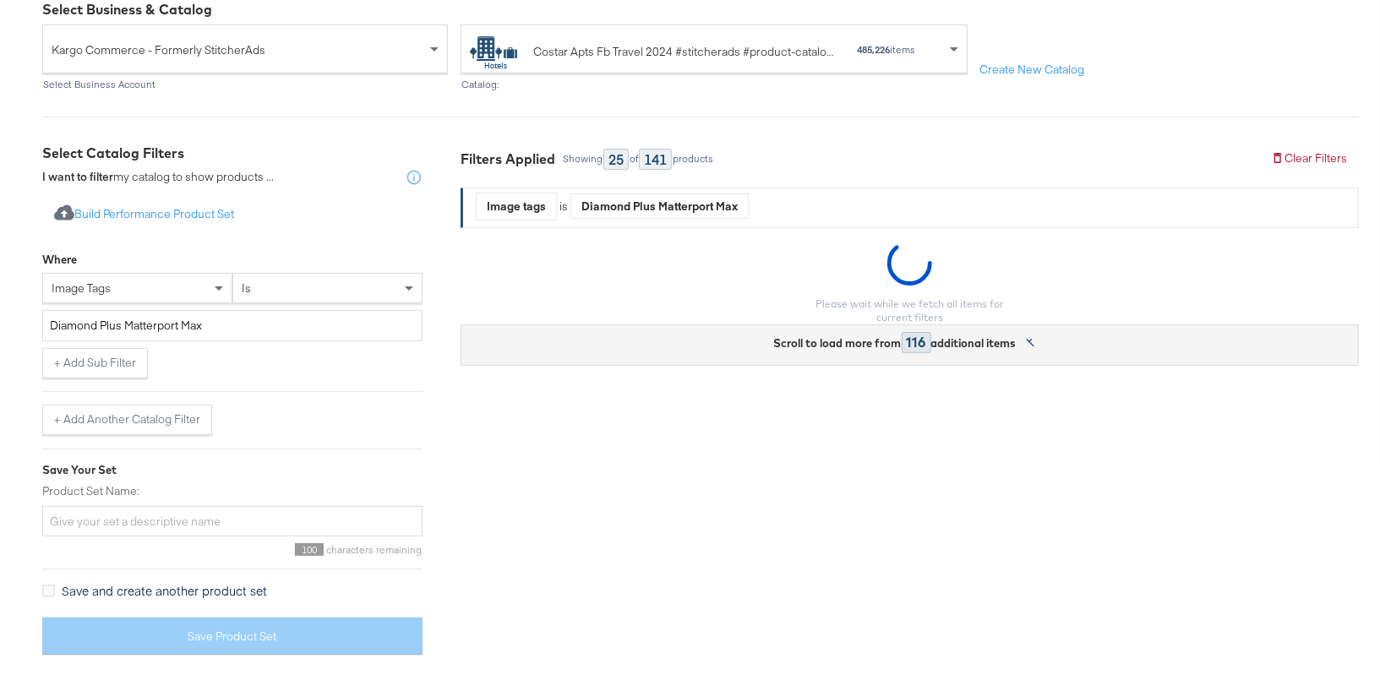
scroll to position [172, 0]
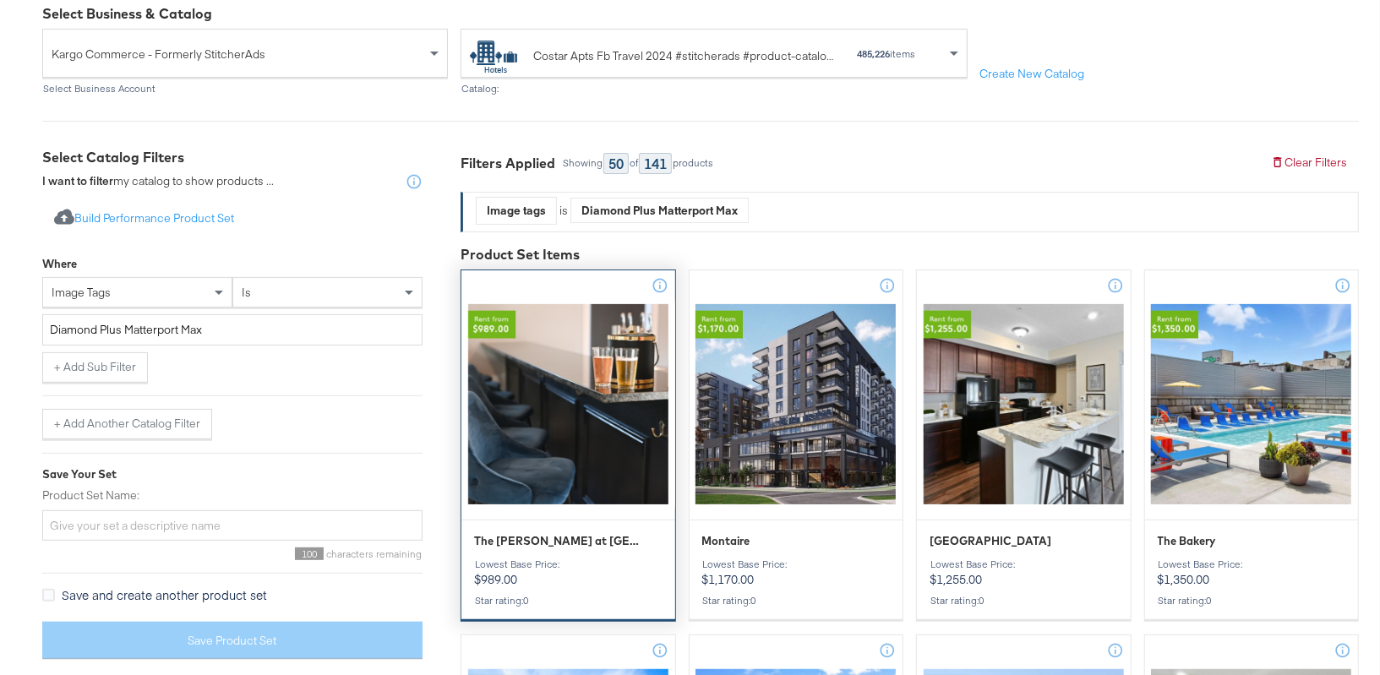
click at [597, 380] on div at bounding box center [569, 404] width 214 height 207
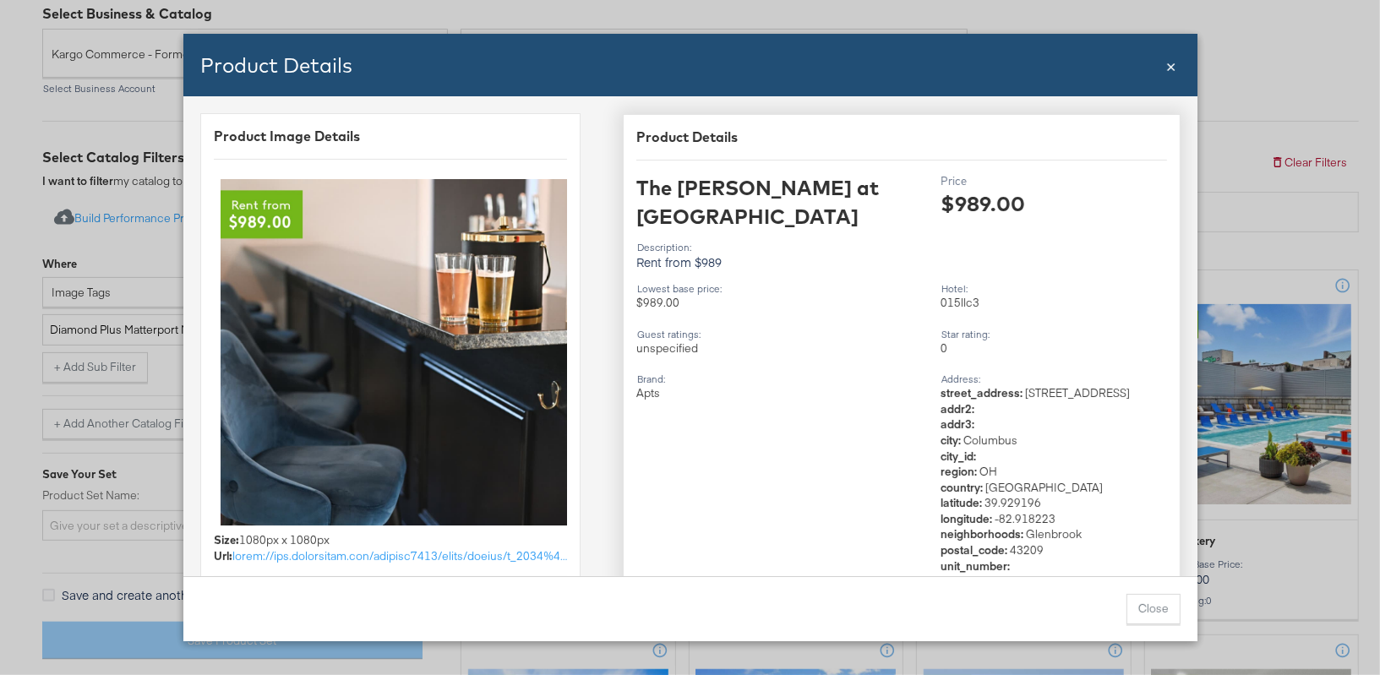
click at [956, 295] on div "015llc3" at bounding box center [1054, 303] width 227 height 16
copy div "015llc3"
click at [955, 283] on div "Hotel :" at bounding box center [1054, 289] width 227 height 12
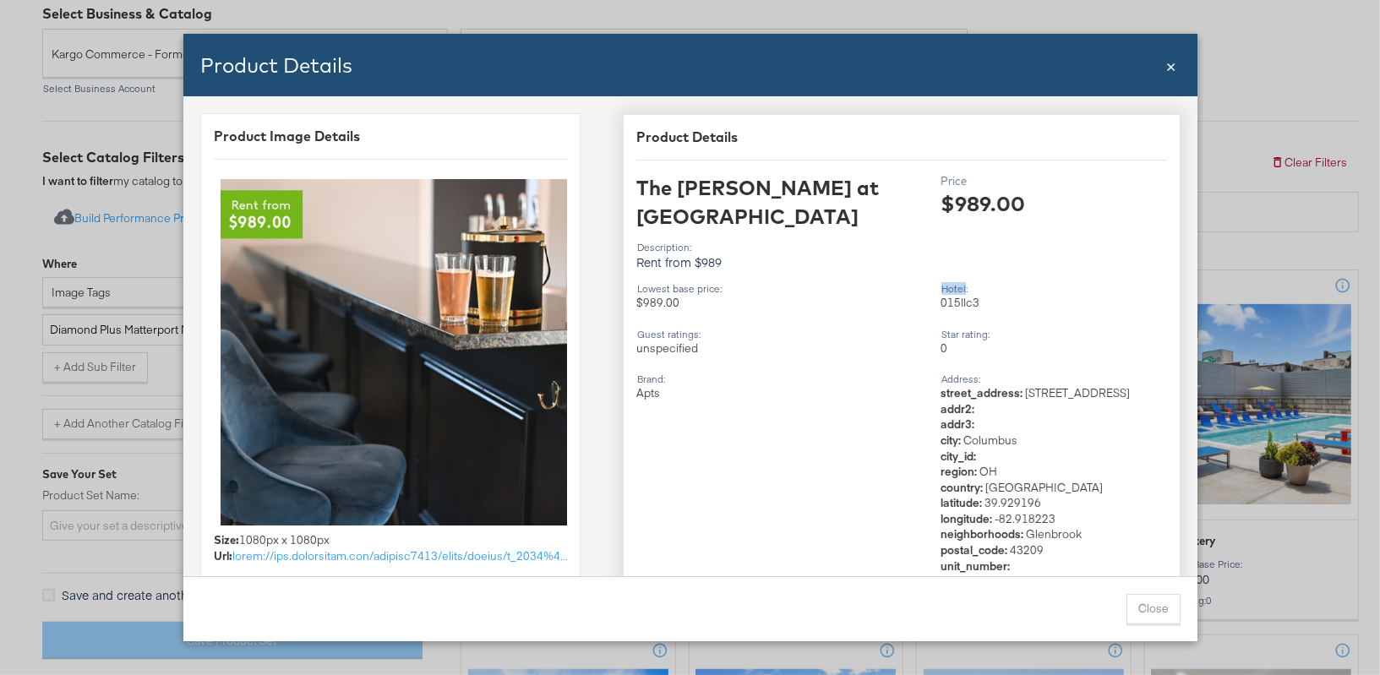
click at [965, 295] on div "015llc3" at bounding box center [1054, 303] width 227 height 16
copy div "015llc3"
click at [956, 295] on div "015llc3" at bounding box center [1054, 303] width 227 height 16
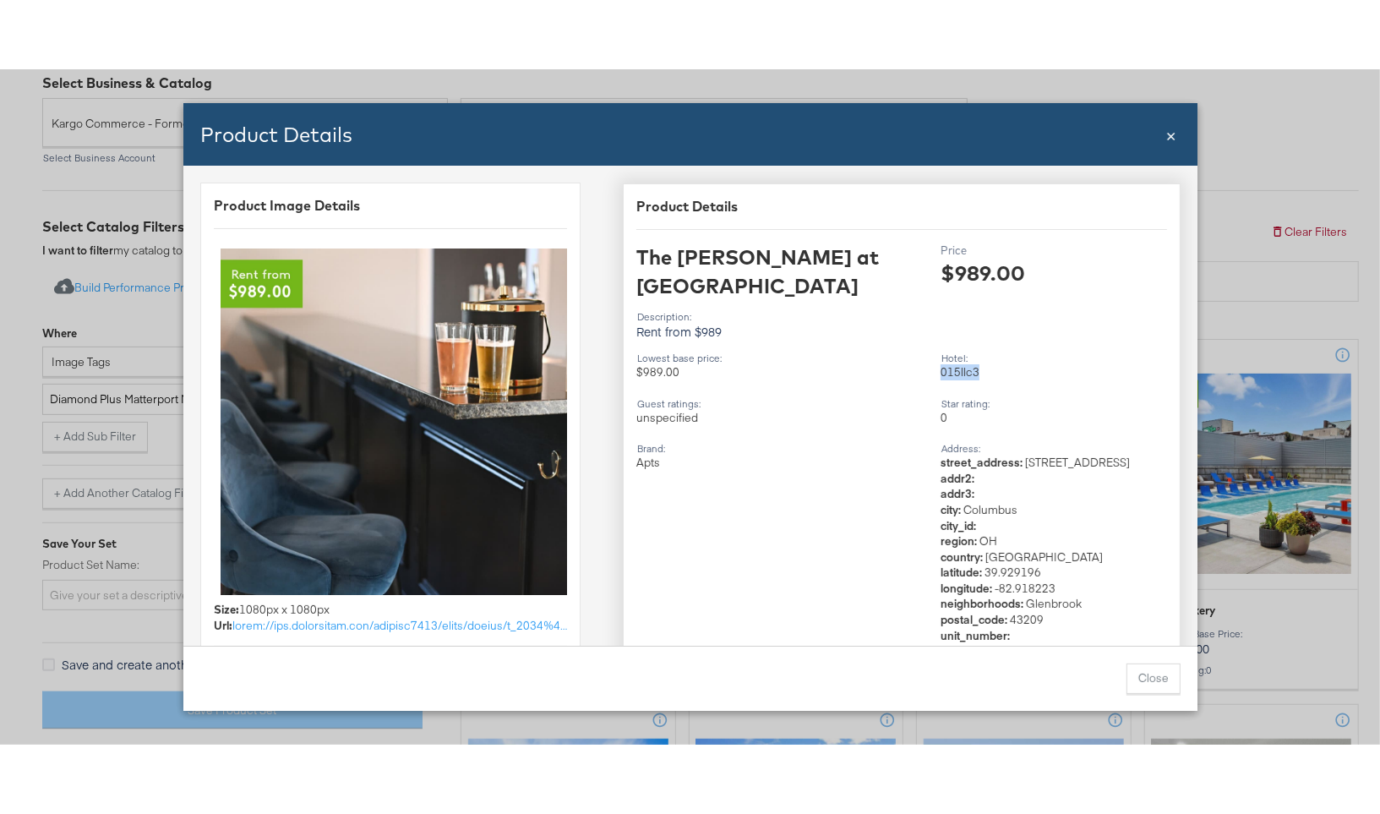
scroll to position [172, 0]
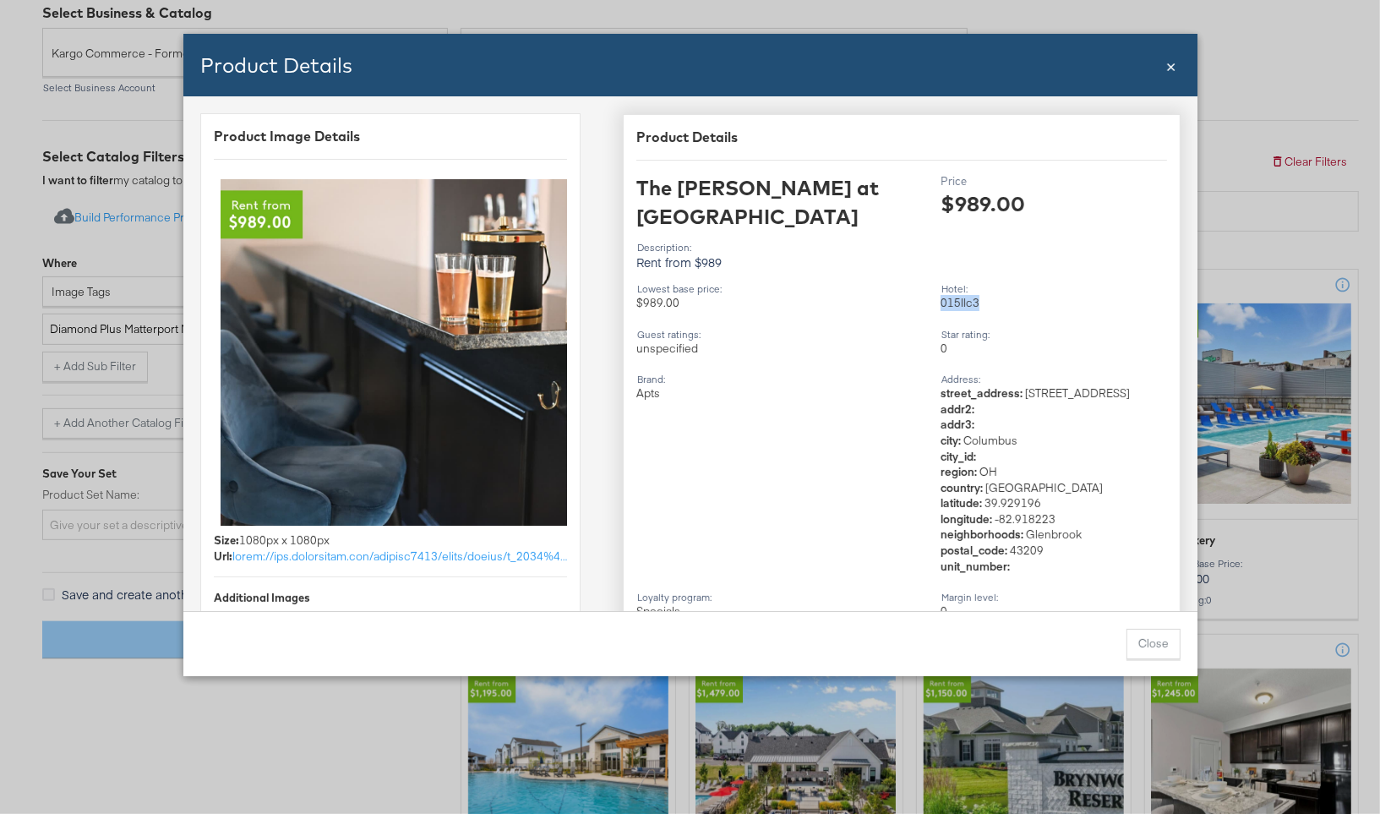
click at [963, 295] on div "015llc3" at bounding box center [1054, 303] width 227 height 16
drag, startPoint x: 1163, startPoint y: 641, endPoint x: 1144, endPoint y: 634, distance: 20.6
click at [1163, 640] on button "Close" at bounding box center [1154, 644] width 54 height 30
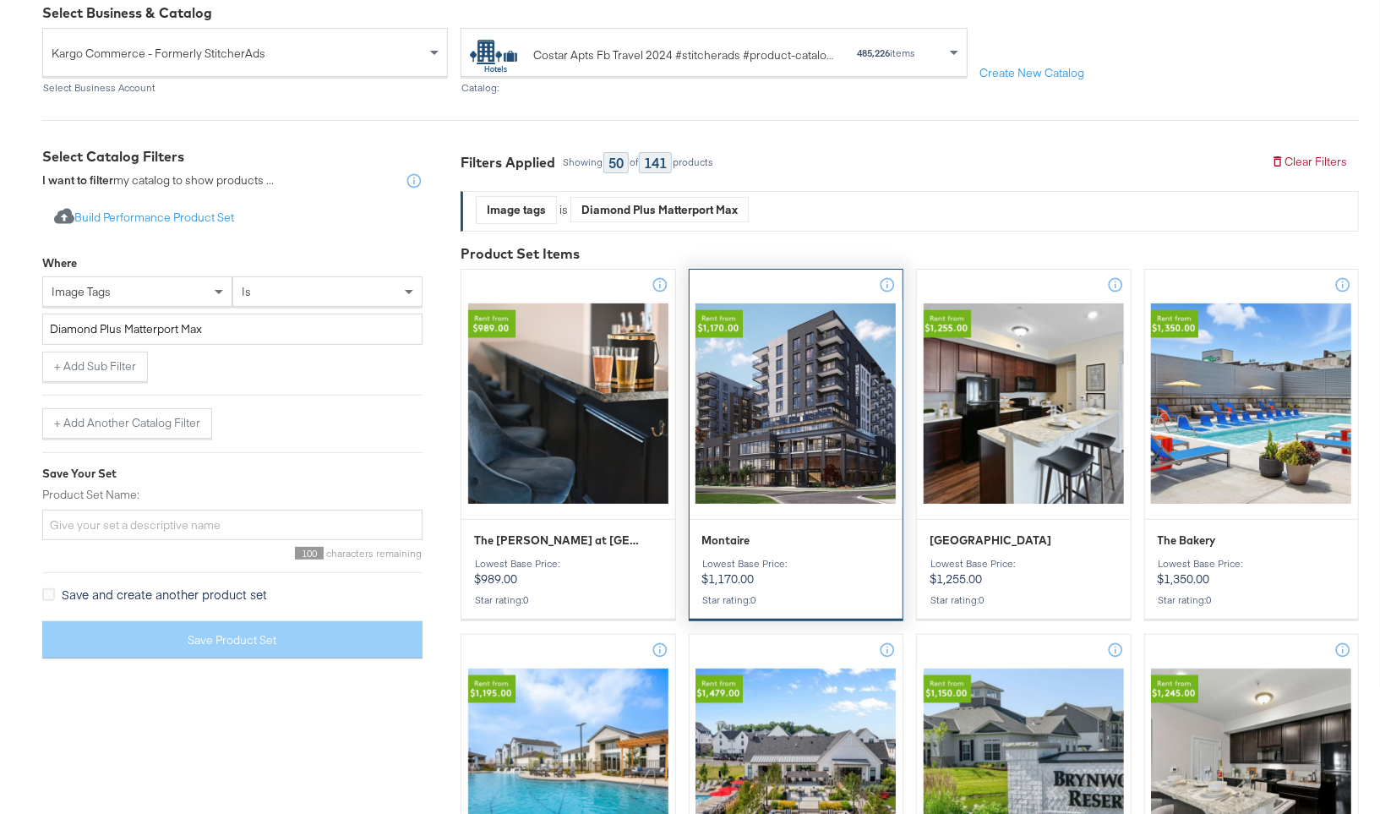
click at [814, 410] on div at bounding box center [797, 403] width 214 height 207
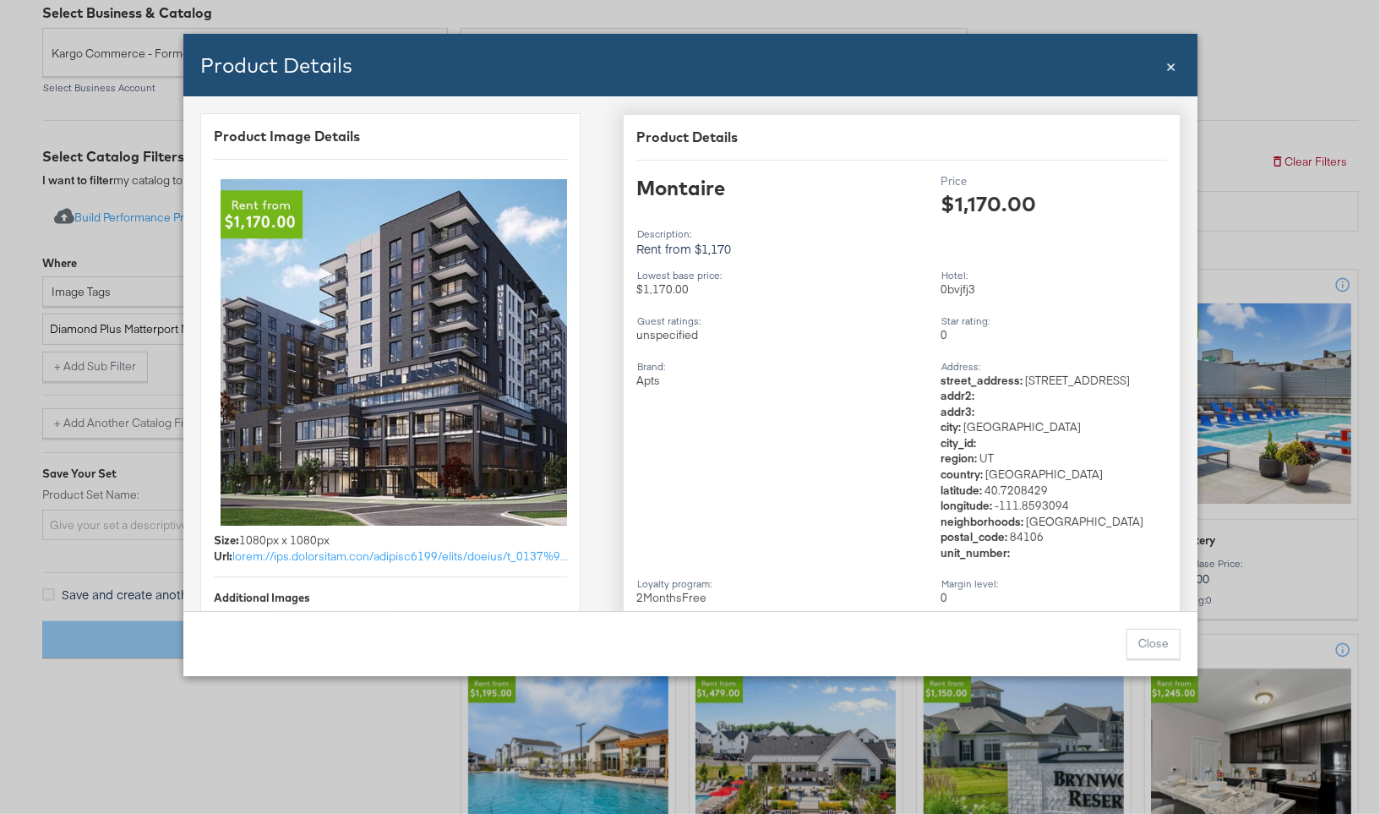
click at [968, 290] on div "0bvjfj3" at bounding box center [1054, 290] width 227 height 16
copy div "0bvjfj3"
click at [1145, 642] on button "Close" at bounding box center [1154, 644] width 54 height 30
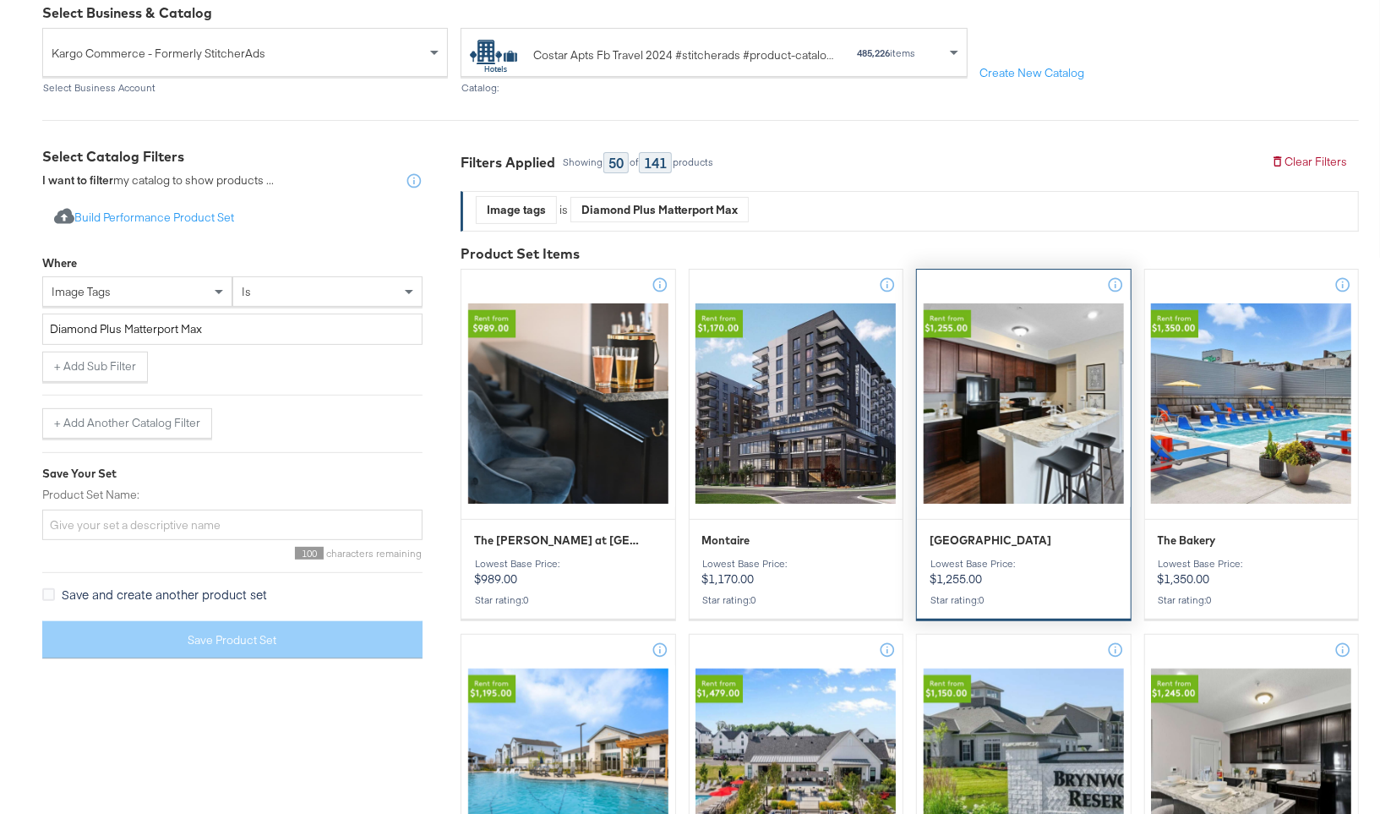
click at [998, 382] on div at bounding box center [1024, 403] width 214 height 207
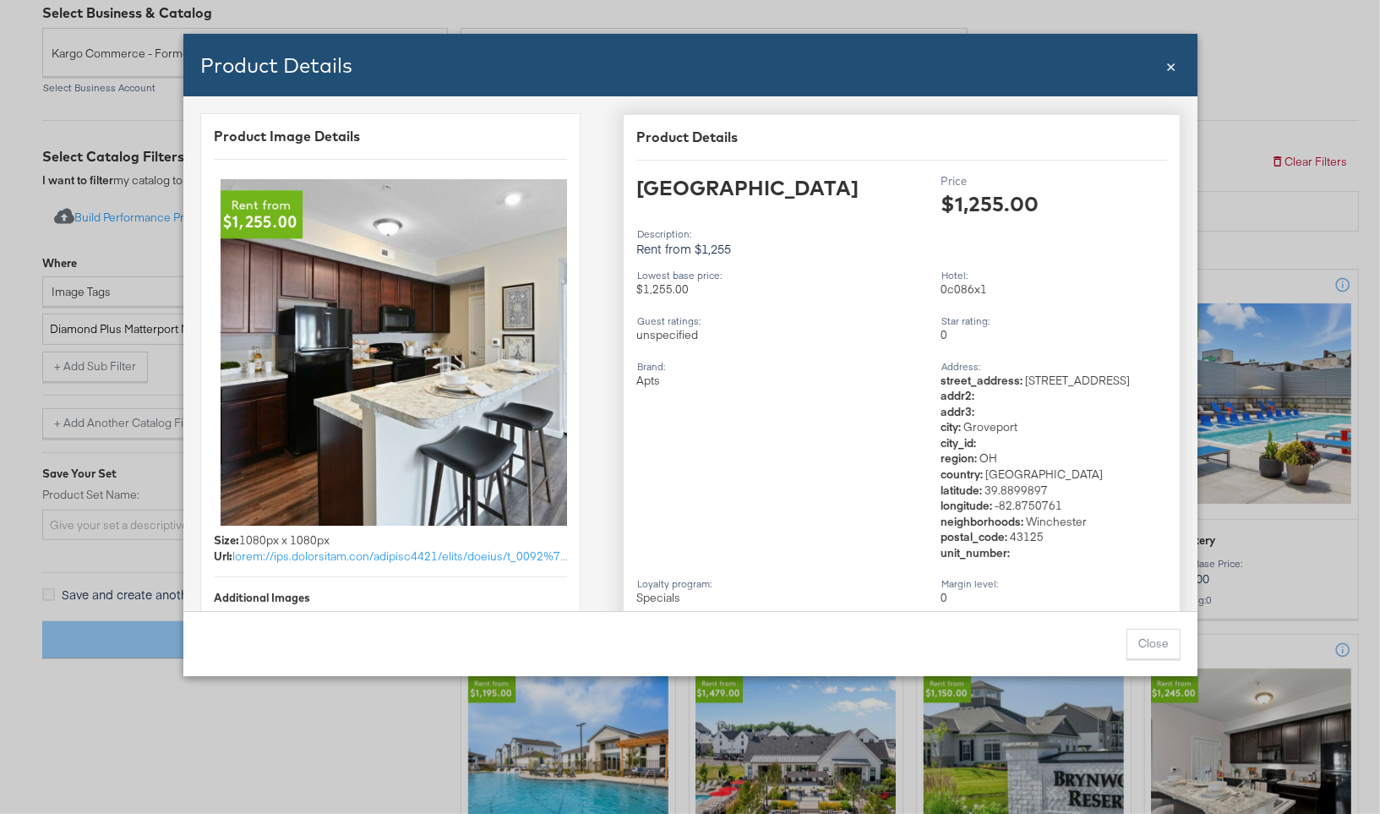
click at [961, 289] on div "0c086x1" at bounding box center [1054, 290] width 227 height 16
copy div "0c086x1"
click at [1173, 68] on span "×" at bounding box center [1172, 64] width 10 height 23
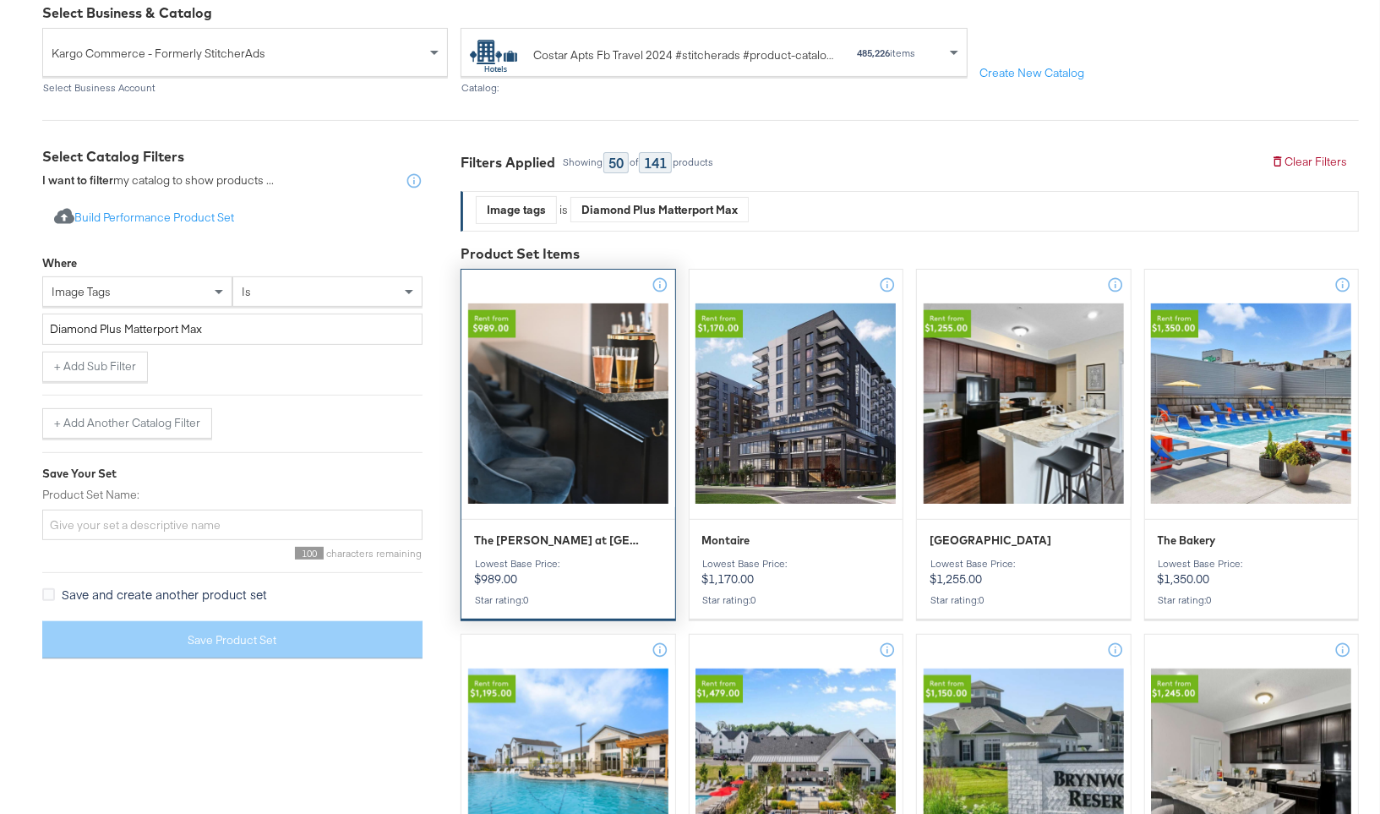
click at [599, 404] on div at bounding box center [569, 403] width 214 height 207
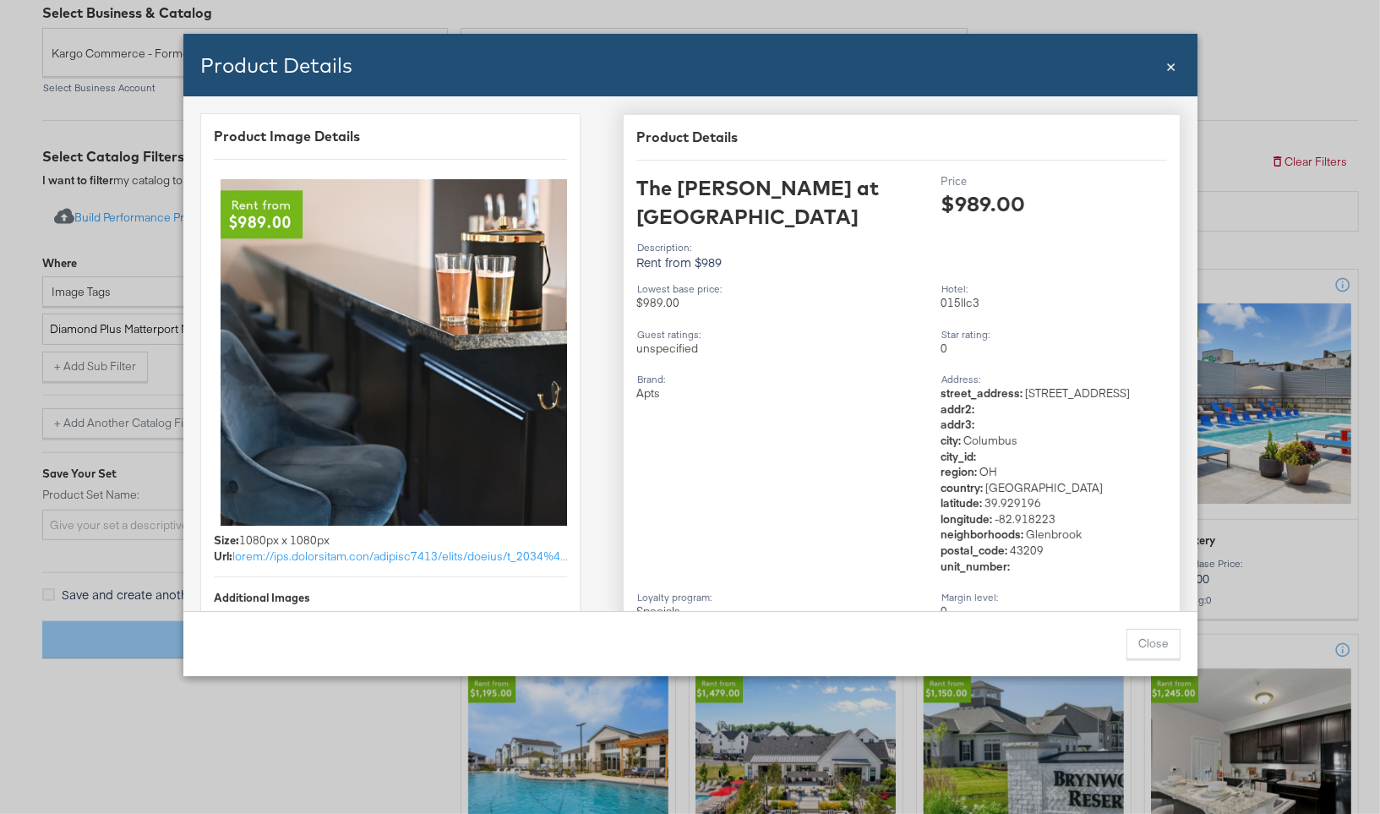
click at [950, 295] on div "015llc3" at bounding box center [1054, 303] width 227 height 16
copy div "015llc3"
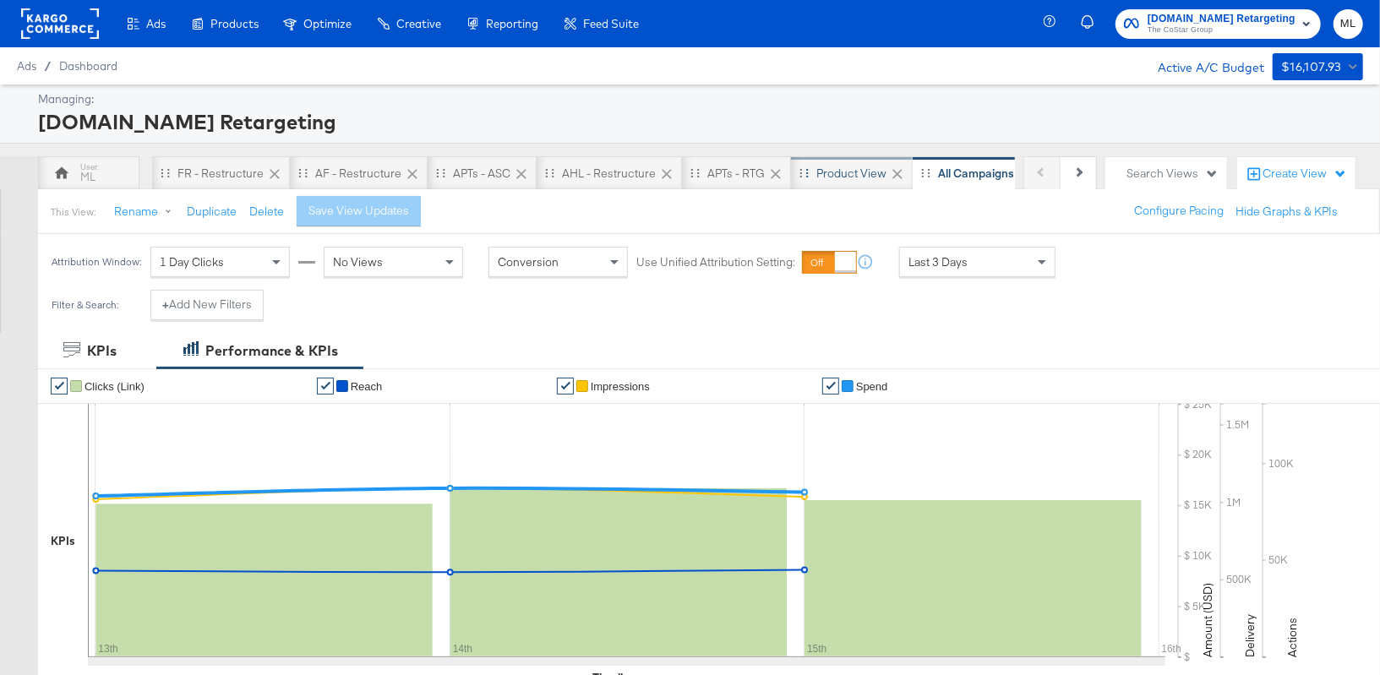
click at [861, 174] on div "Product View" at bounding box center [852, 174] width 70 height 16
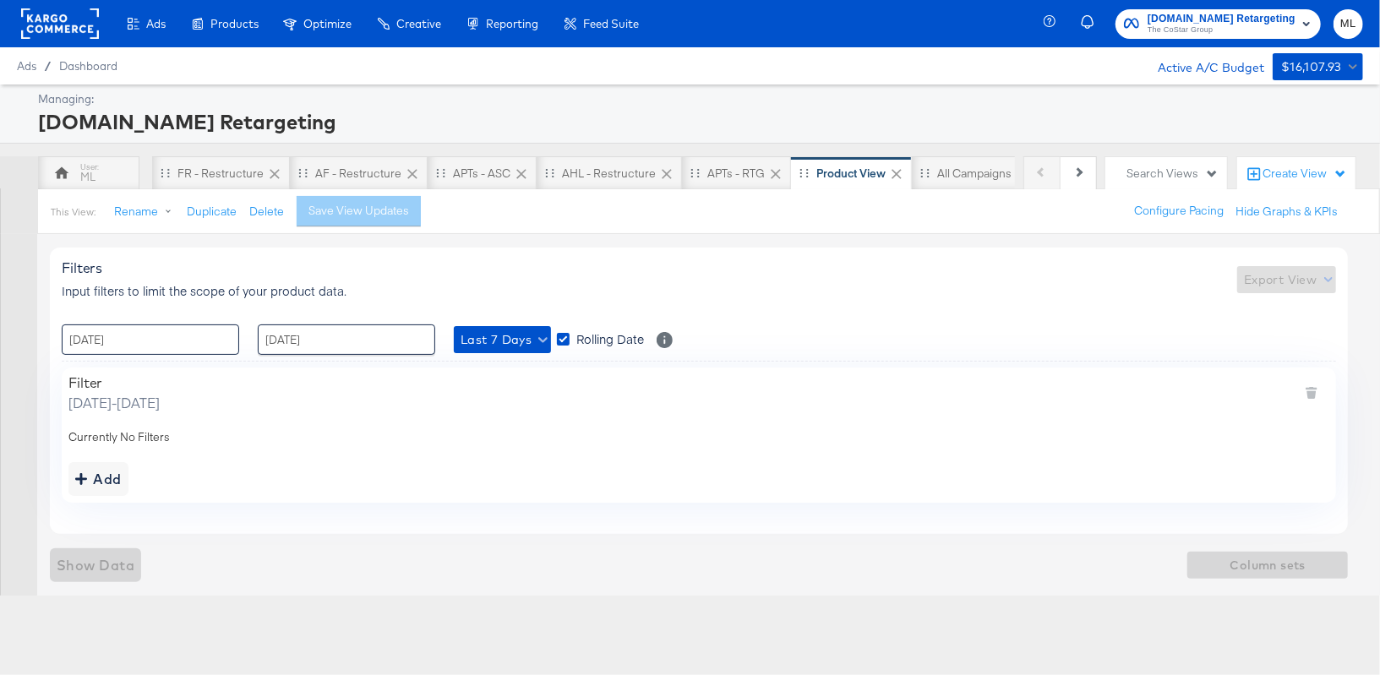
click at [178, 341] on input "[DATE]" at bounding box center [151, 340] width 178 height 30
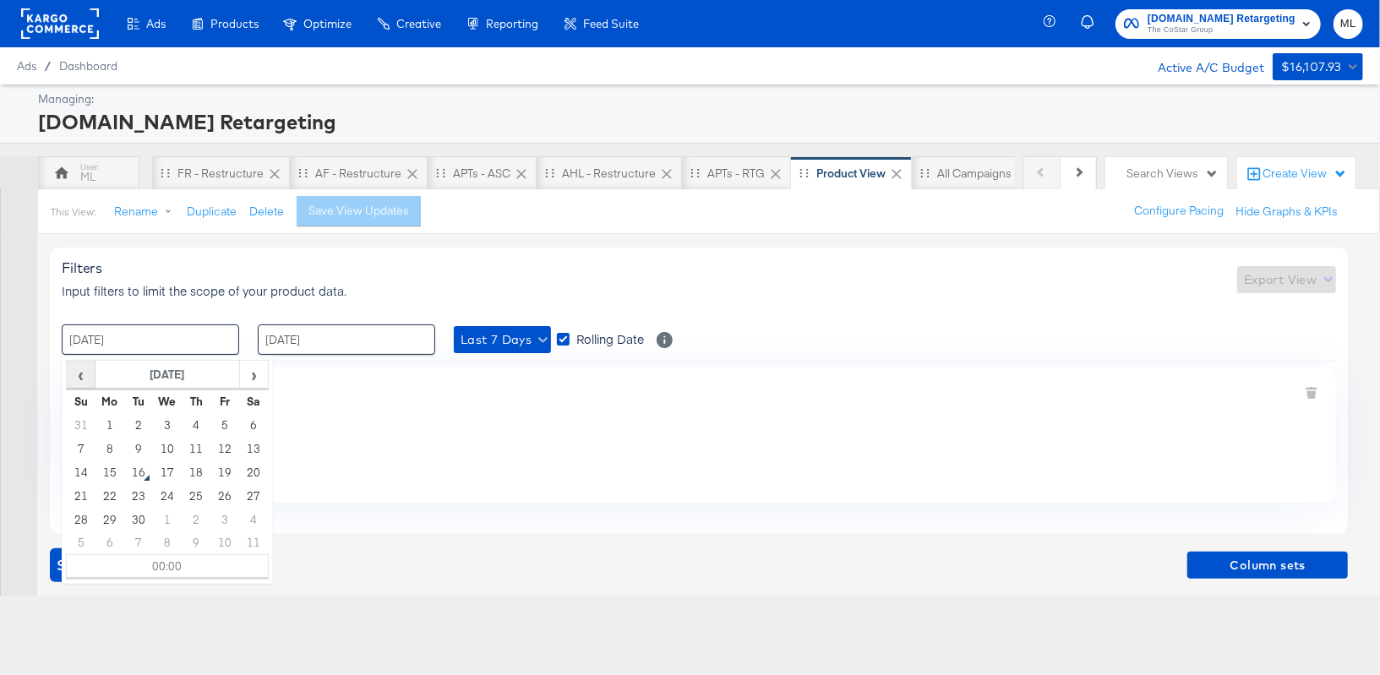
click at [83, 362] on span "‹" at bounding box center [81, 374] width 26 height 25
click at [224, 420] on td "1" at bounding box center [224, 425] width 29 height 24
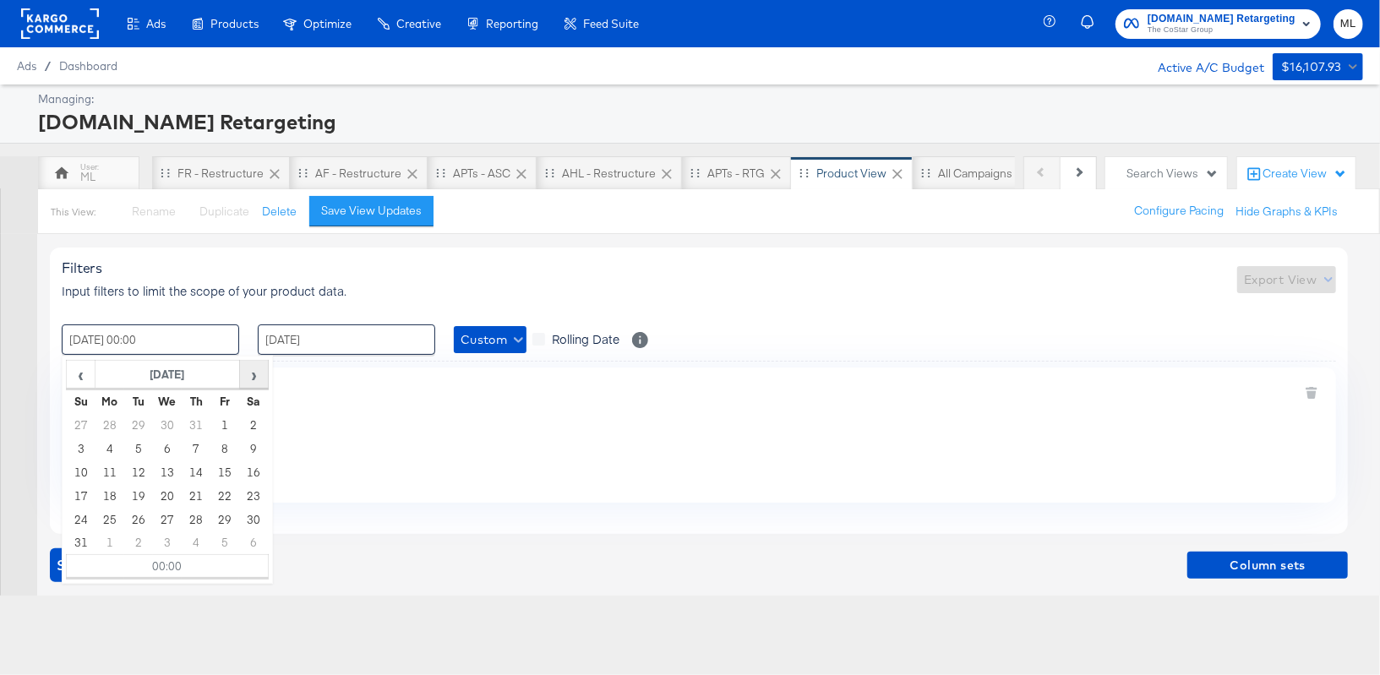
click at [254, 368] on span "›" at bounding box center [254, 374] width 26 height 25
click at [111, 472] on td "15" at bounding box center [110, 473] width 29 height 24
click at [91, 368] on span "‹" at bounding box center [81, 374] width 26 height 25
click at [225, 420] on td "1" at bounding box center [224, 425] width 29 height 24
type input "[DATE] 00:00"
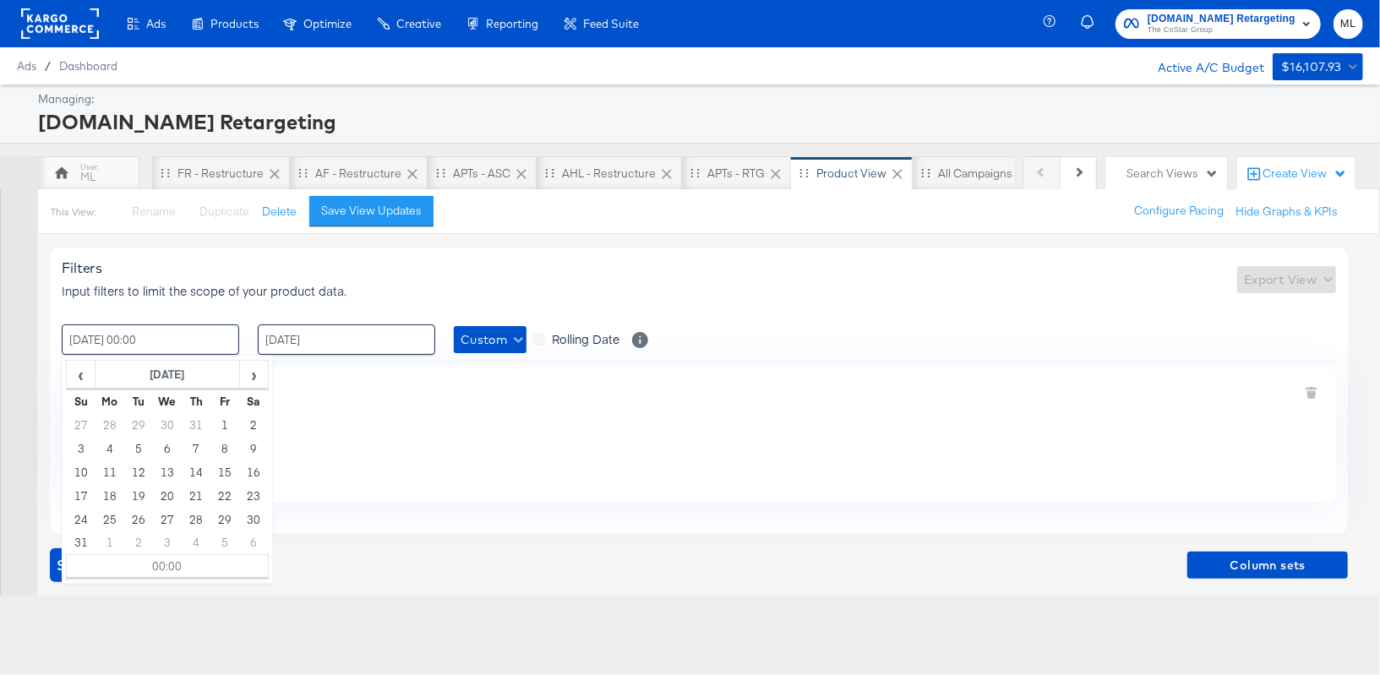
click at [407, 396] on div "Filter [DATE] - [DATE]" at bounding box center [698, 393] width 1261 height 38
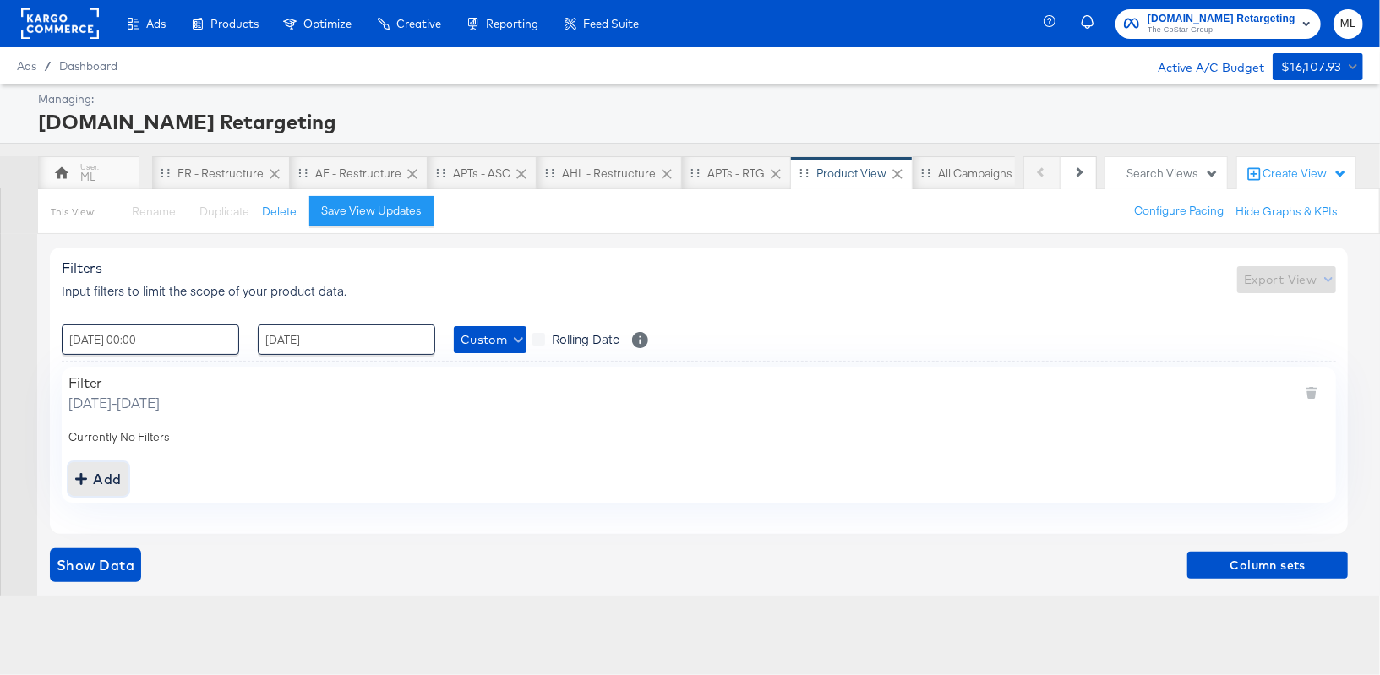
click at [111, 490] on button "Add" at bounding box center [98, 479] width 60 height 34
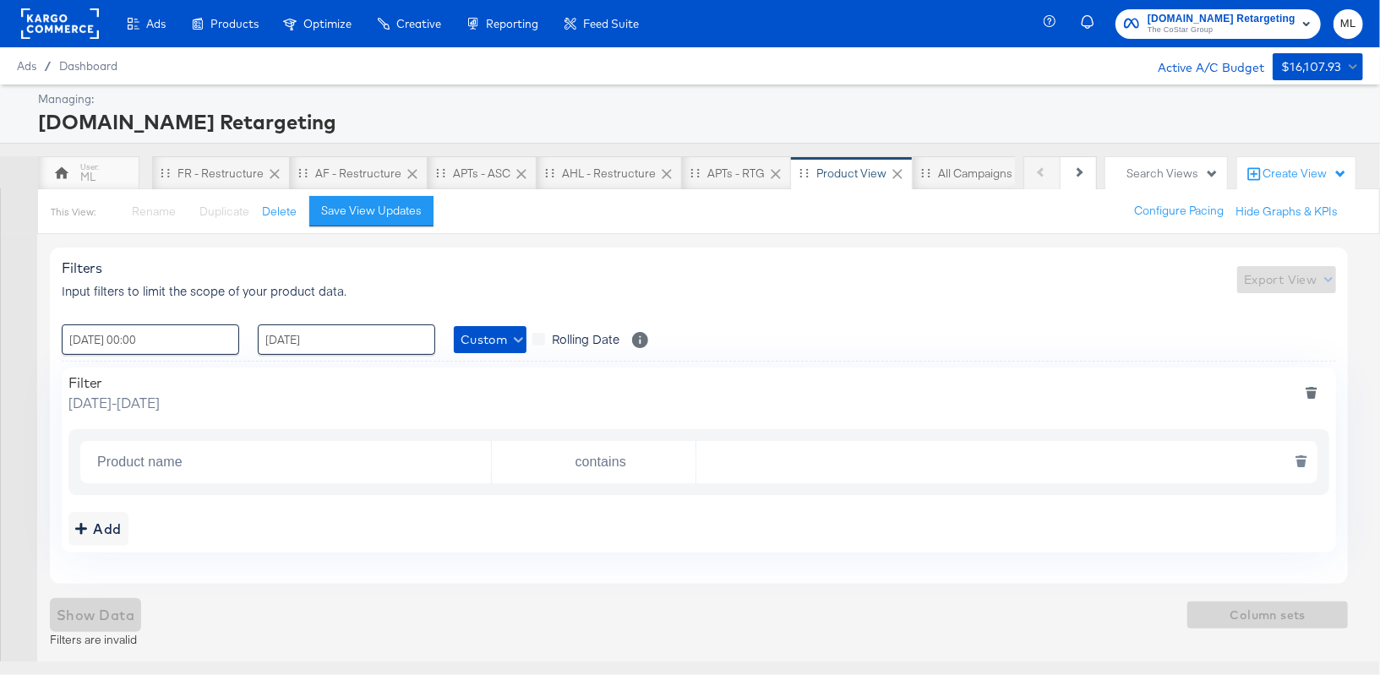
click at [153, 469] on input "Product name" at bounding box center [290, 463] width 401 height 35
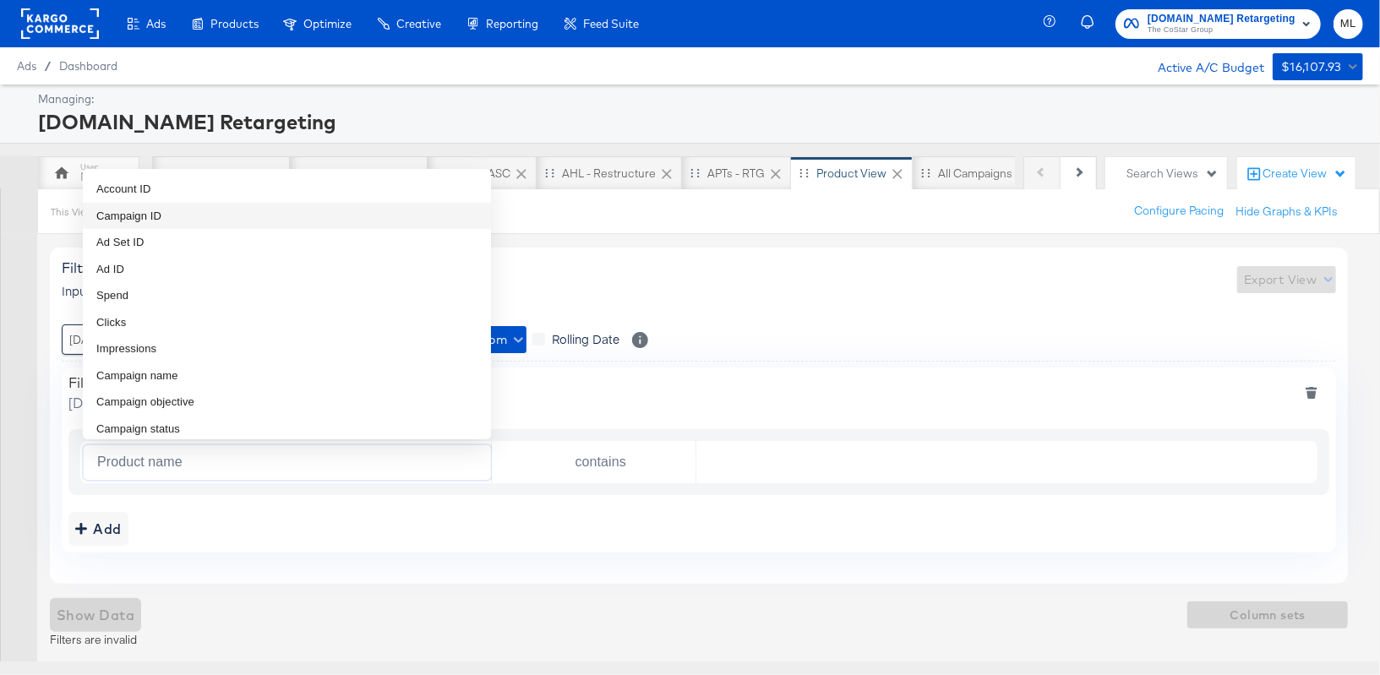
click at [143, 220] on span "Campaign ID" at bounding box center [128, 216] width 65 height 17
type input "Campaign ID"
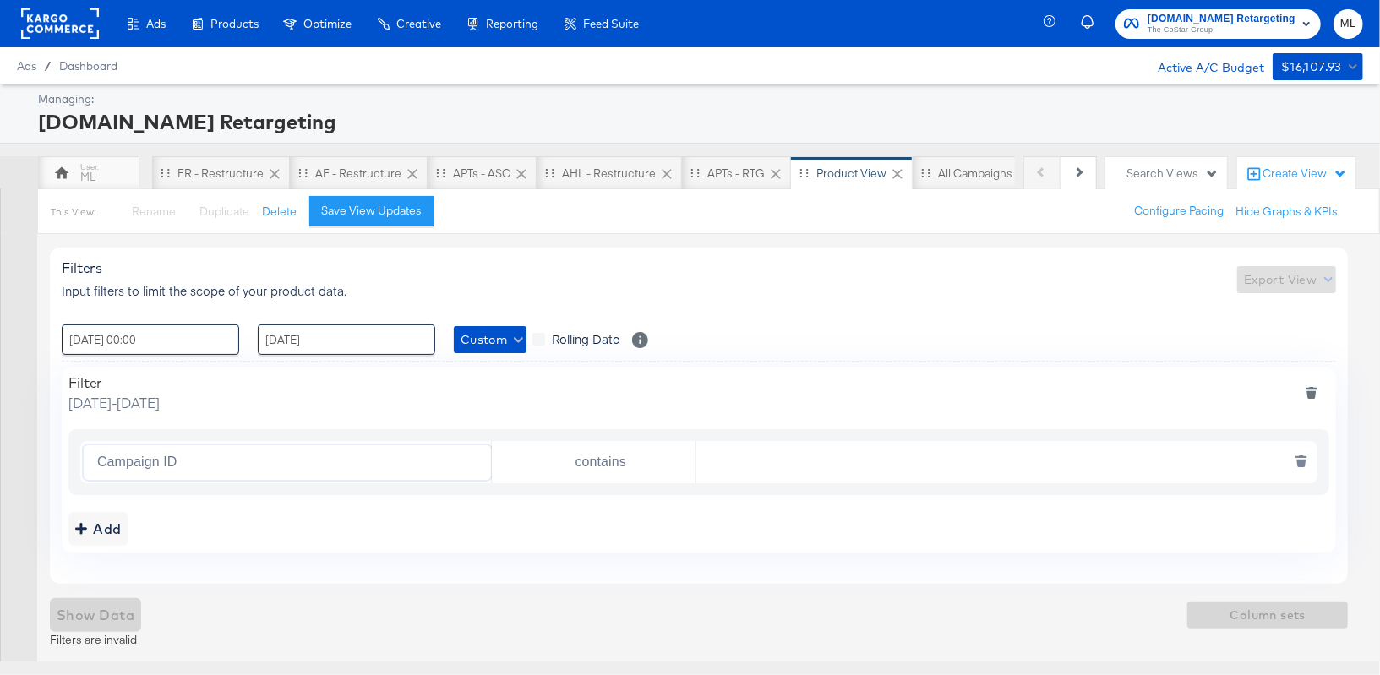
click at [622, 447] on input "contains" at bounding box center [597, 463] width 197 height 35
click at [582, 489] on li "is" at bounding box center [594, 501] width 204 height 27
type input "is"
click at [763, 467] on input "text" at bounding box center [1003, 463] width 613 height 35
click at [136, 458] on input "Campaign ID" at bounding box center [290, 463] width 401 height 35
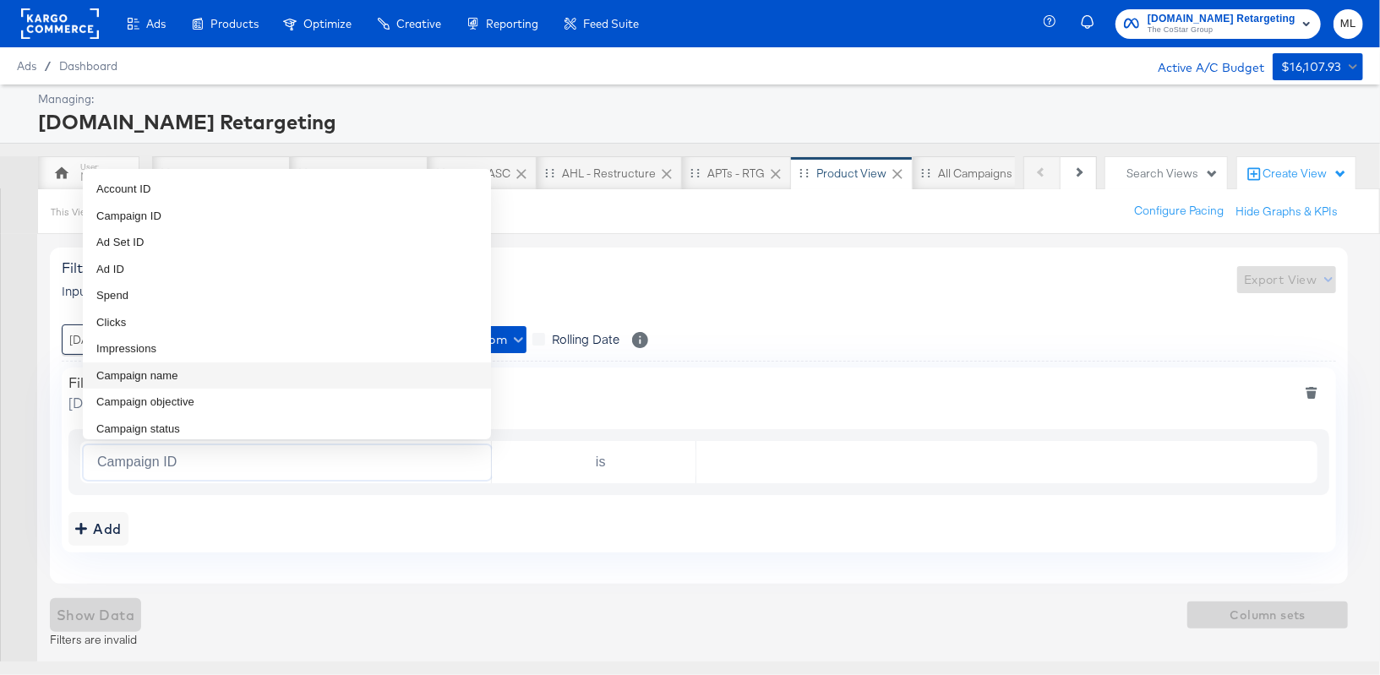
click at [139, 375] on span "Campaign name" at bounding box center [137, 376] width 82 height 17
type input "Campaign name"
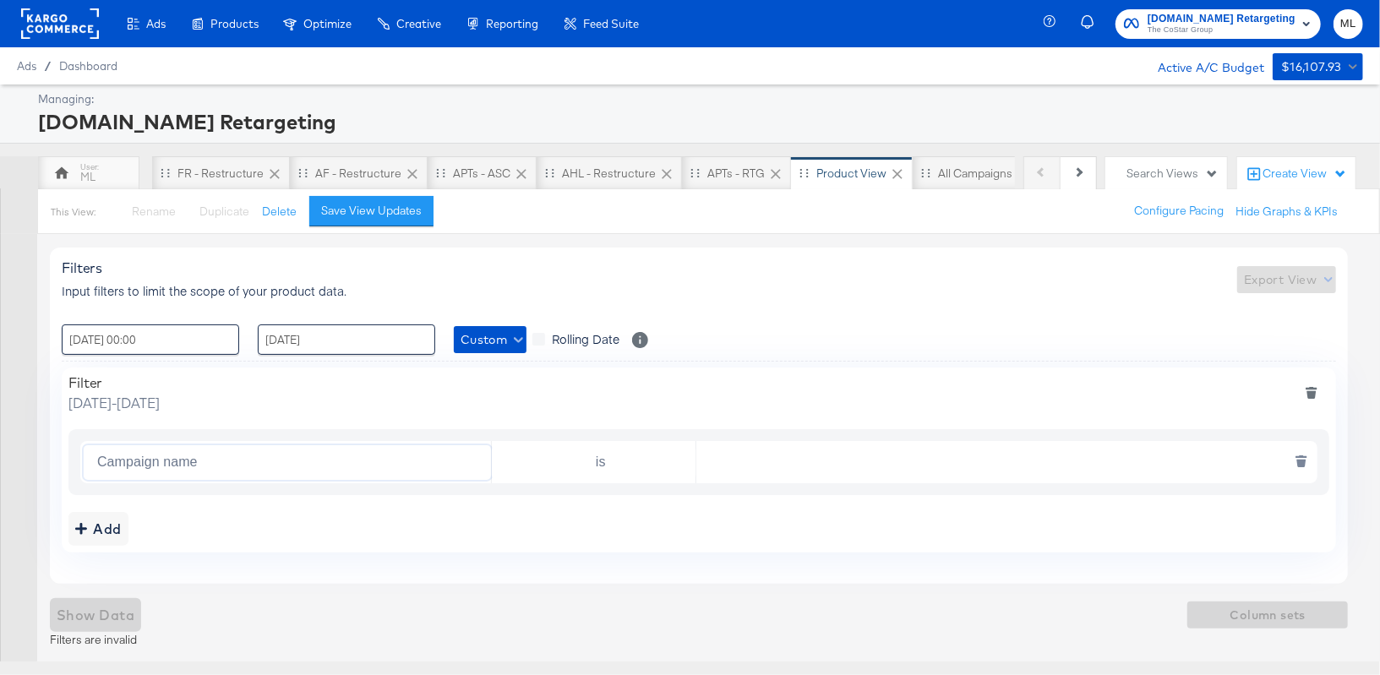
click at [777, 454] on input "text" at bounding box center [1003, 463] width 613 height 35
paste input "APTS_B2C_Display_National_Facebook_RTG_Leads_SocialDisplay_Retargeting_Diamond_…"
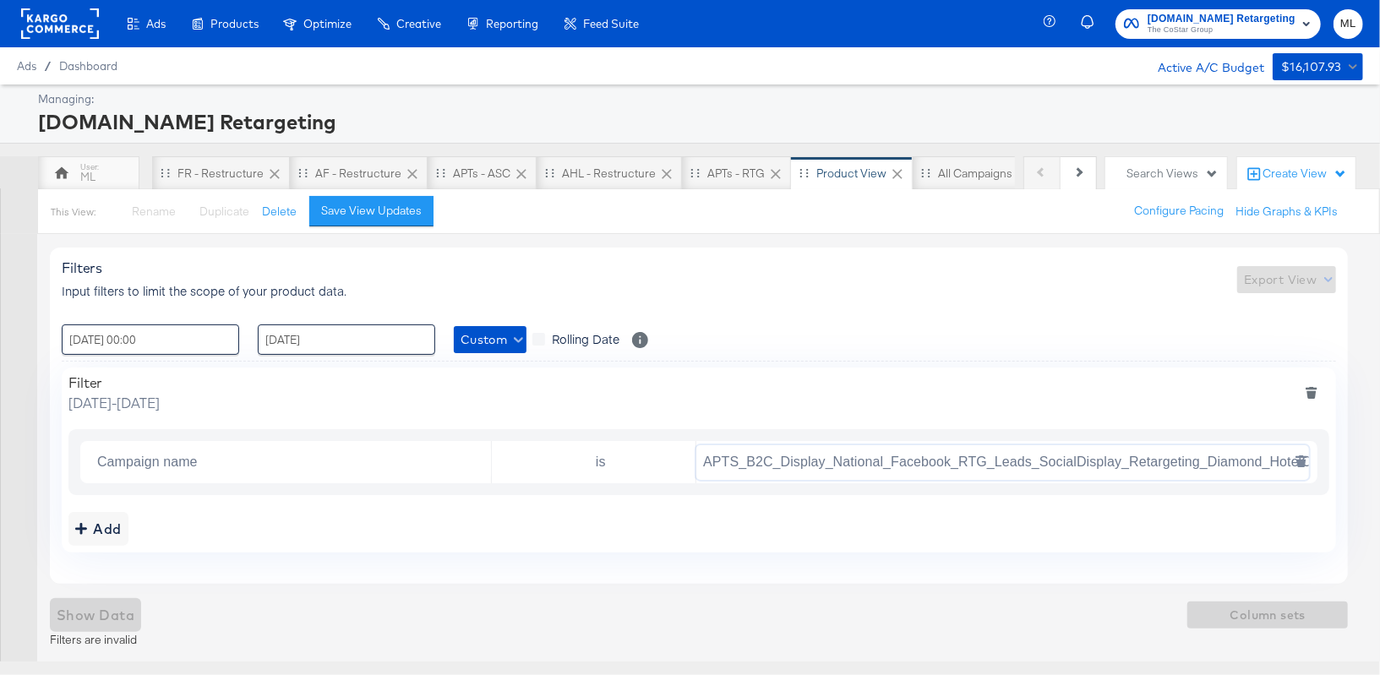
scroll to position [0, 40]
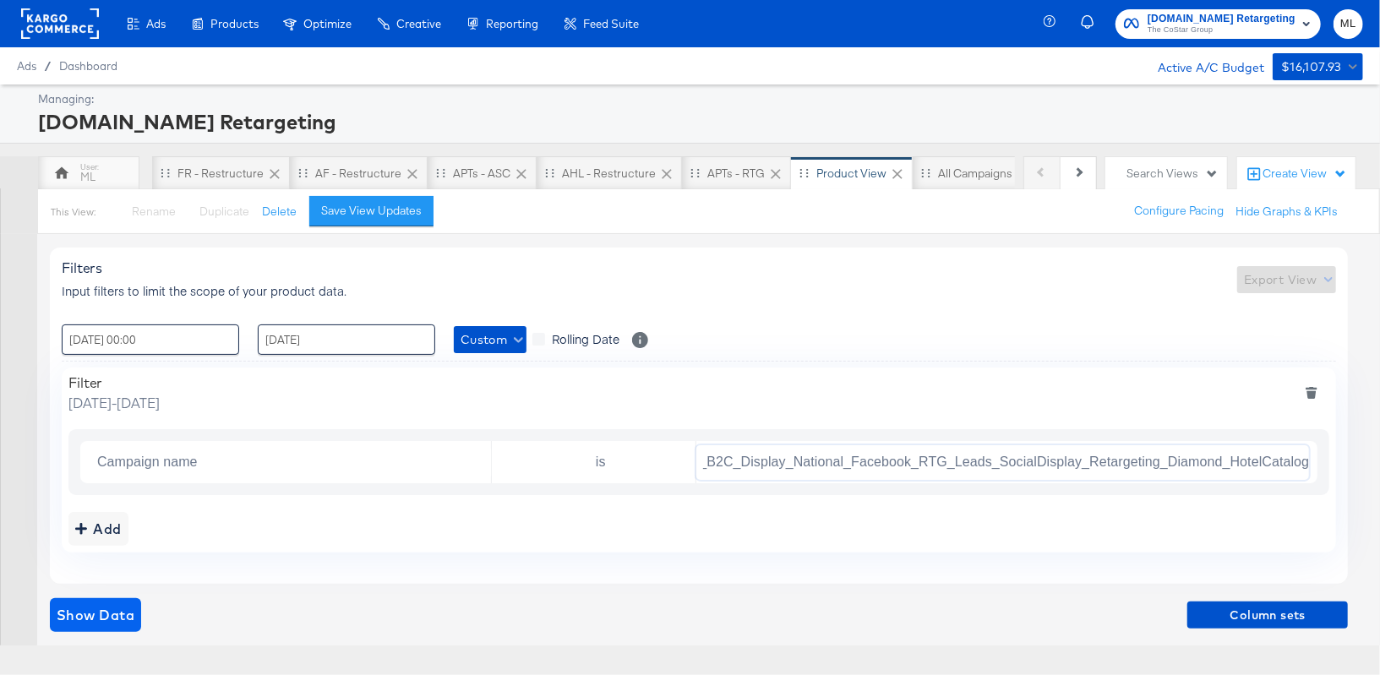
type input "APTS_B2C_Display_National_Facebook_RTG_Leads_SocialDisplay_Retargeting_Diamond_…"
click at [112, 609] on span "Show Data" at bounding box center [96, 616] width 78 height 24
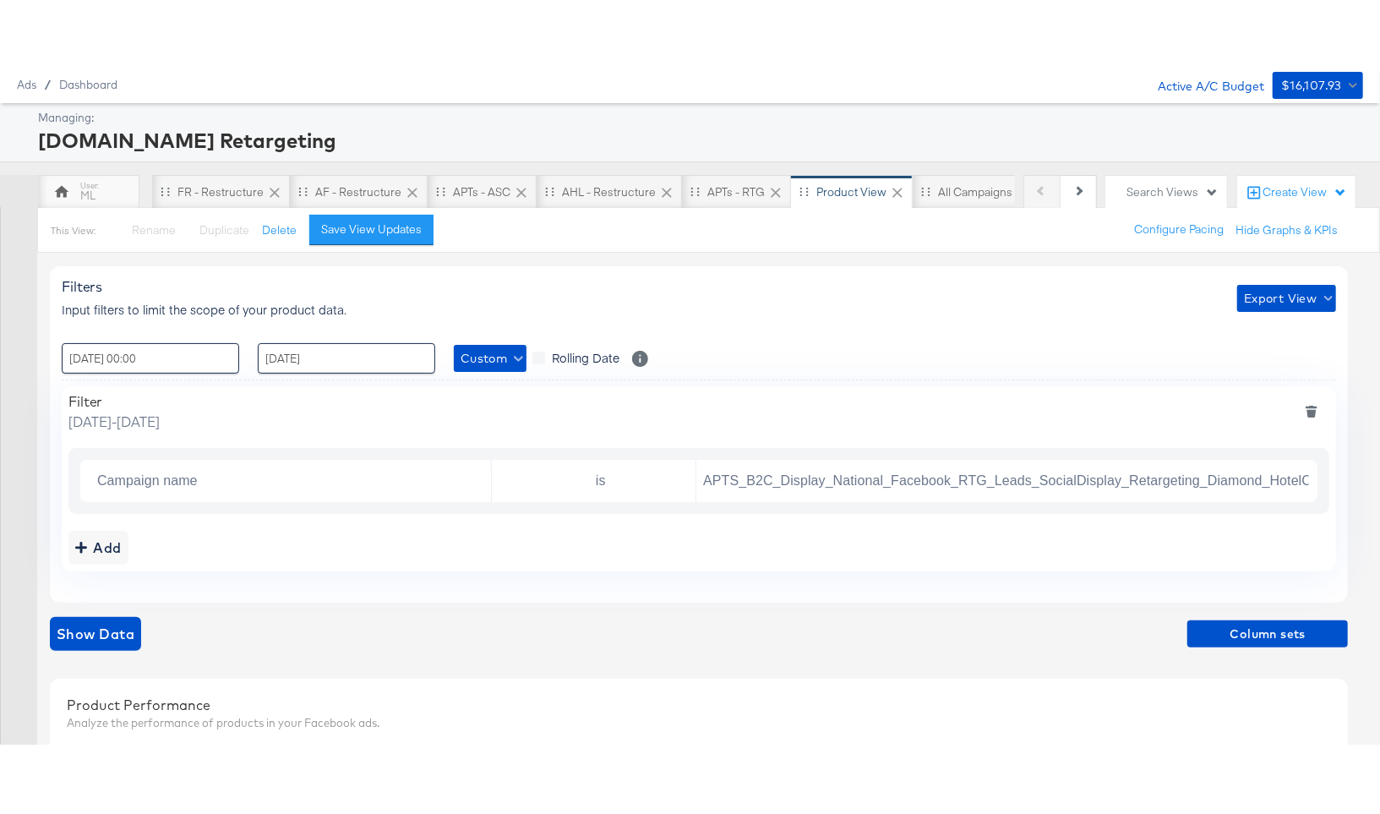
scroll to position [48, 0]
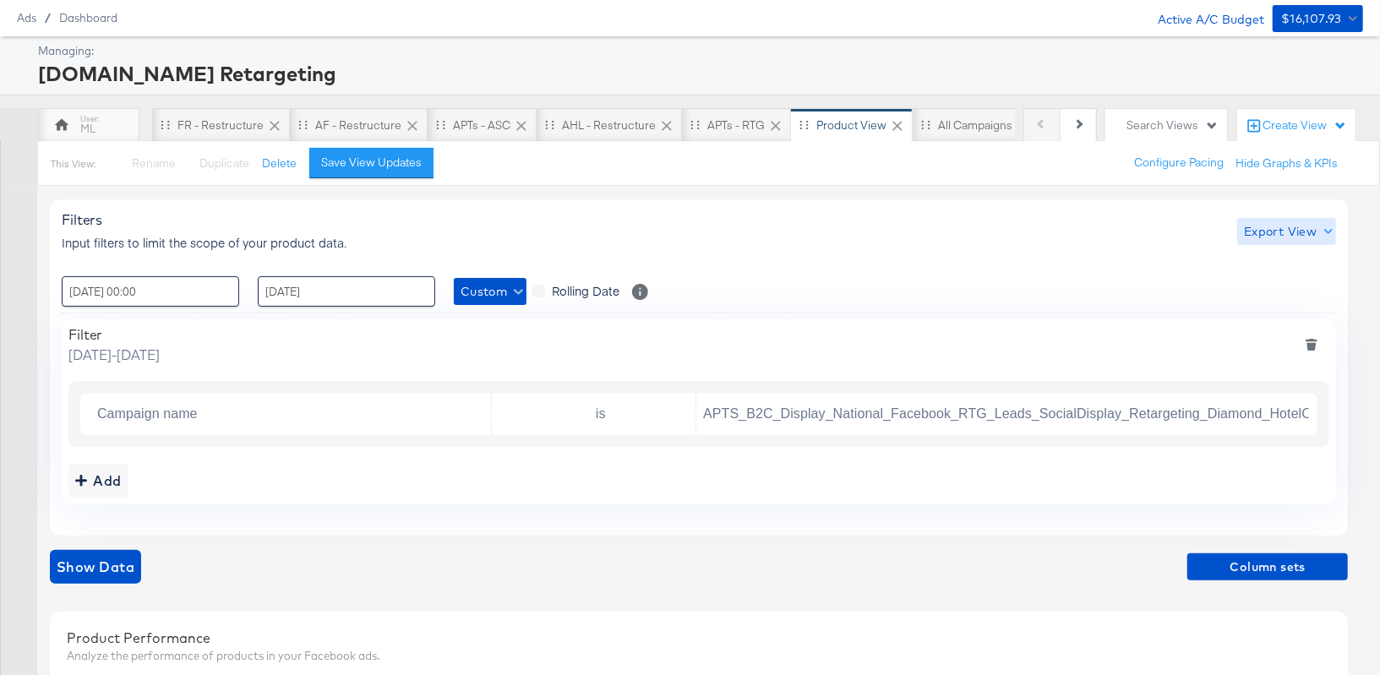
click at [1289, 231] on span "Export View" at bounding box center [1286, 231] width 85 height 21
click at [1287, 300] on div at bounding box center [1284, 309] width 66 height 18
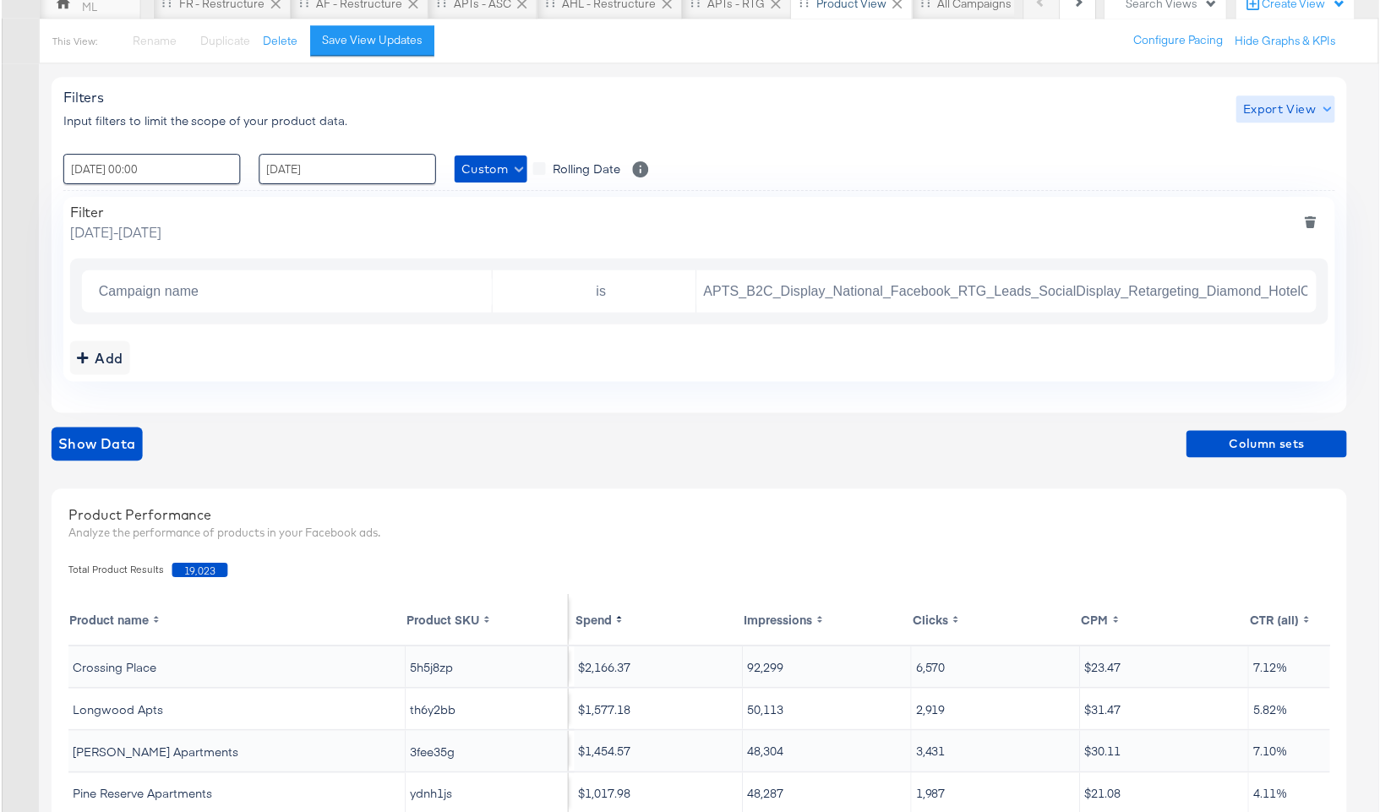
scroll to position [139, 0]
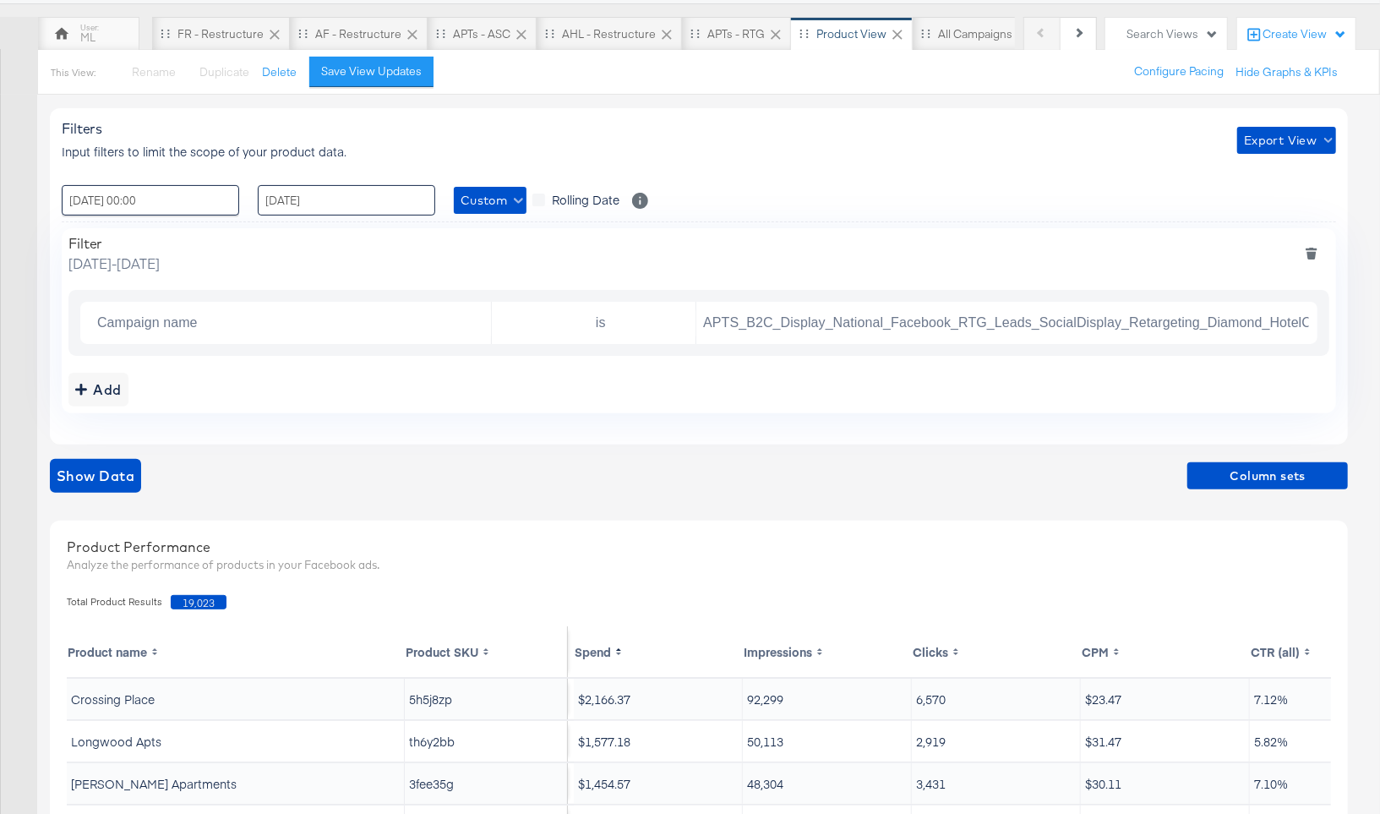
click at [314, 202] on input "[DATE]" at bounding box center [347, 200] width 178 height 30
click at [276, 242] on span "‹" at bounding box center [277, 234] width 26 height 25
click at [277, 396] on td "31" at bounding box center [277, 404] width 29 height 24
type input "[DATE] 00:00"
click at [478, 127] on div "Filters Input filters to limit the scope of your product data. Export View" at bounding box center [699, 140] width 1275 height 40
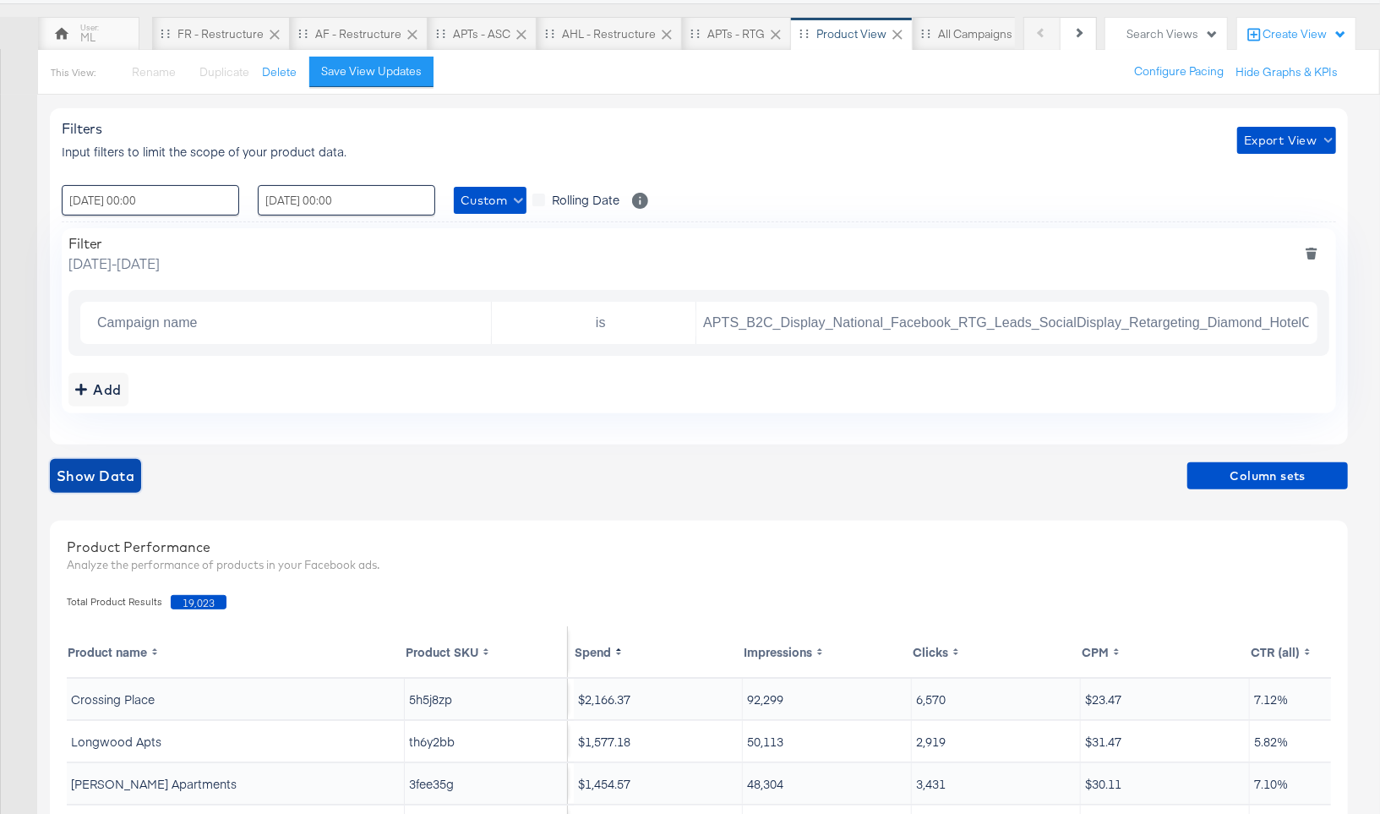
click at [86, 483] on span "Show Data" at bounding box center [96, 476] width 78 height 24
click at [1309, 139] on span "Export View" at bounding box center [1286, 140] width 85 height 21
click at [1274, 196] on span "Bulk Export" at bounding box center [1284, 212] width 66 height 36
